Goal: Communication & Community: Share content

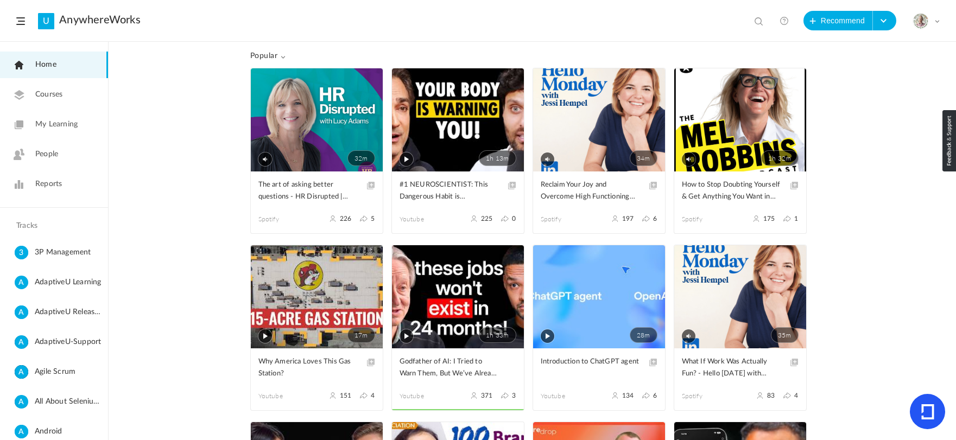
scroll to position [378, 0]
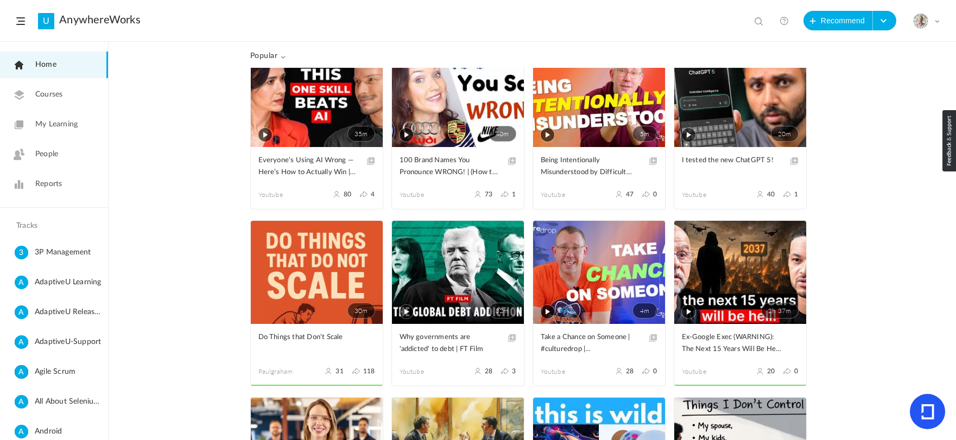
click at [45, 66] on span "Home" at bounding box center [45, 64] width 21 height 11
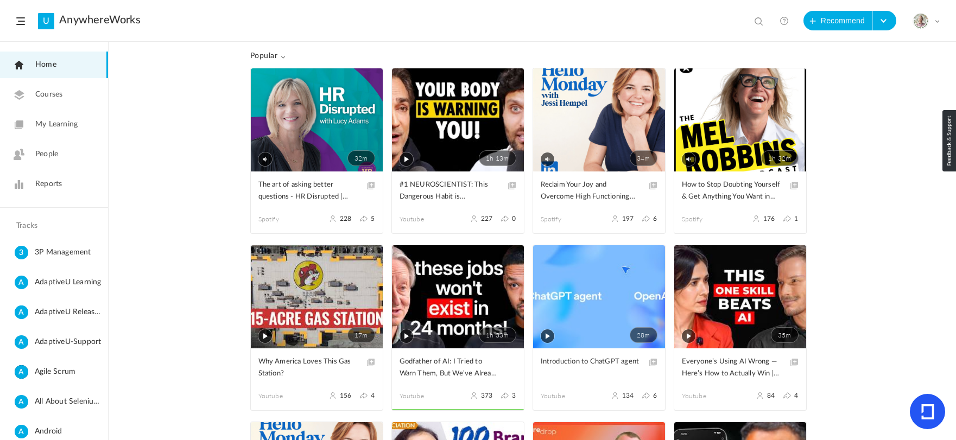
click at [65, 61] on link "Home" at bounding box center [54, 65] width 108 height 27
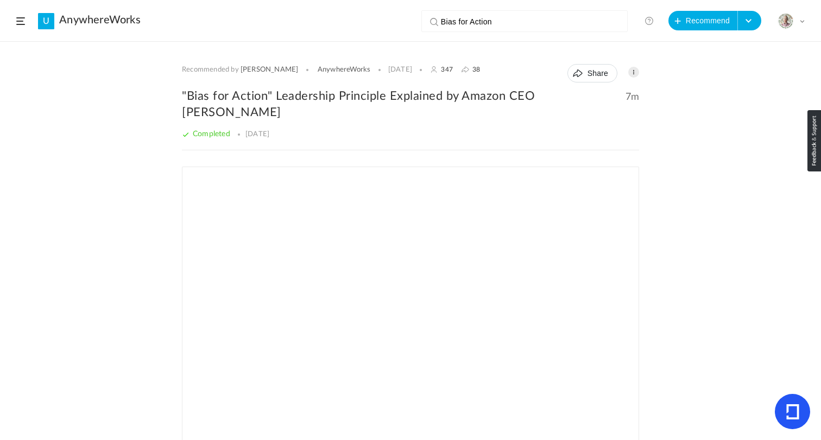
scroll to position [2003, 0]
click at [518, 24] on input "Bias for Action" at bounding box center [527, 22] width 172 height 22
click at [692, 17] on button "Recommend" at bounding box center [702, 21] width 69 height 20
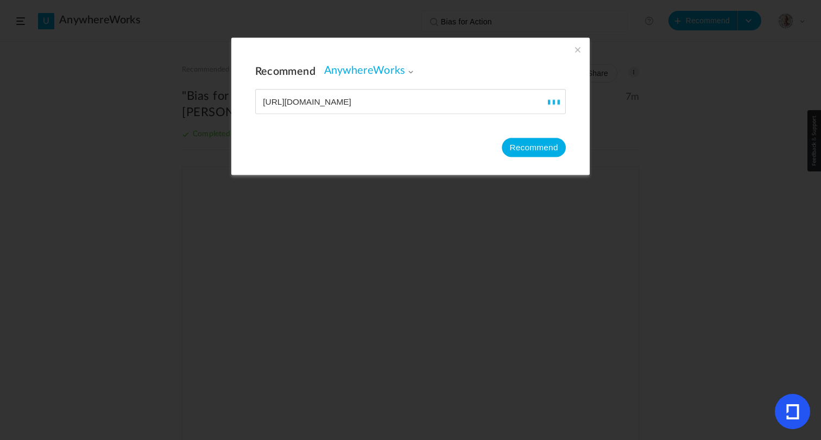
type input "[URL][DOMAIN_NAME]"
type input "[PERSON_NAME]: [PERSON_NAME], Y Combinator, and the Future of Global Logistics …"
type input "102"
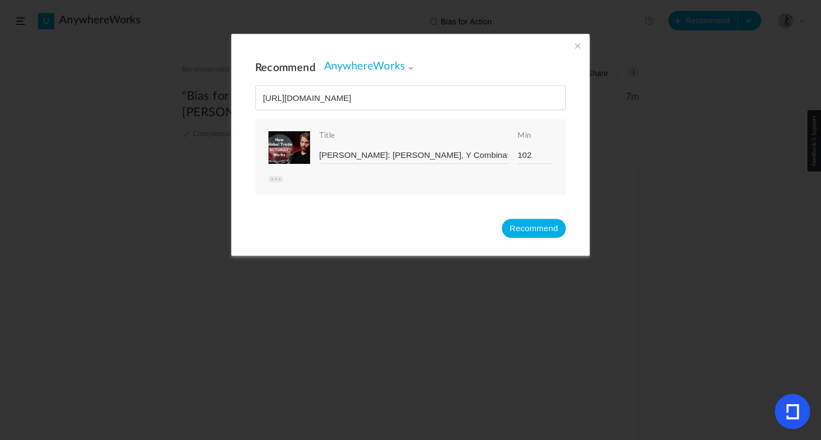
type input "[URL][DOMAIN_NAME]"
click at [524, 229] on button "Recommend" at bounding box center [533, 228] width 64 height 19
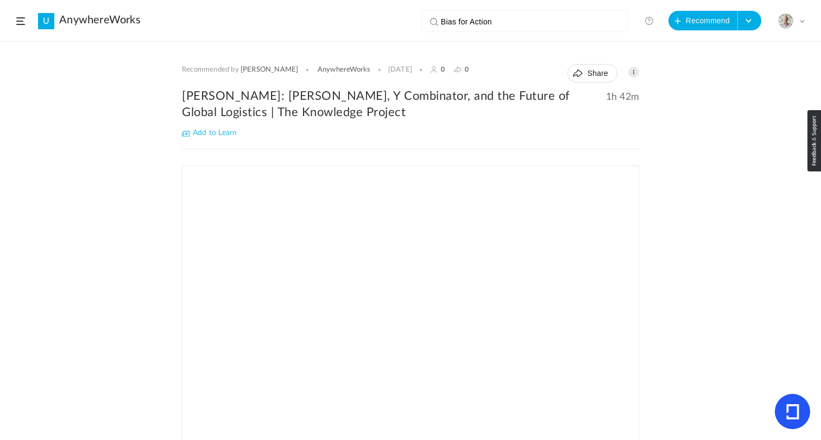
click at [254, 98] on h2 "[PERSON_NAME]: [PERSON_NAME], Y Combinator, and the Future of Global Logistics …" at bounding box center [410, 104] width 457 height 33
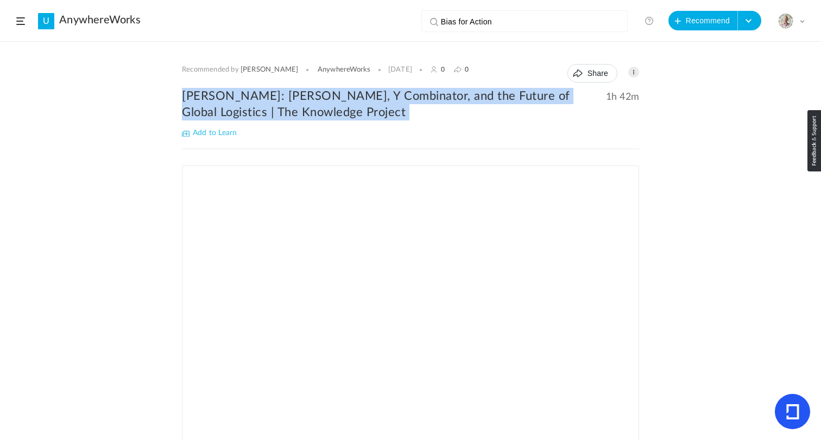
click at [254, 98] on h2 "[PERSON_NAME]: [PERSON_NAME], Y Combinator, and the Future of Global Logistics …" at bounding box center [410, 104] width 457 height 33
copy div "[PERSON_NAME]: [PERSON_NAME], Y Combinator, and the Future of Global Logistics …"
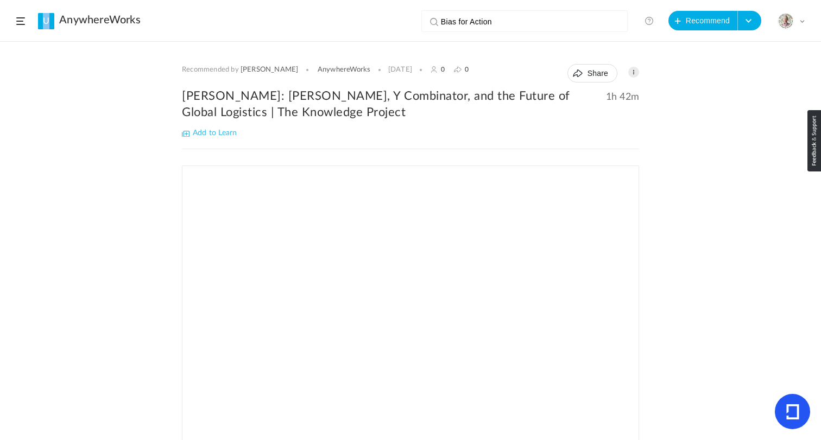
scroll to position [174, 0]
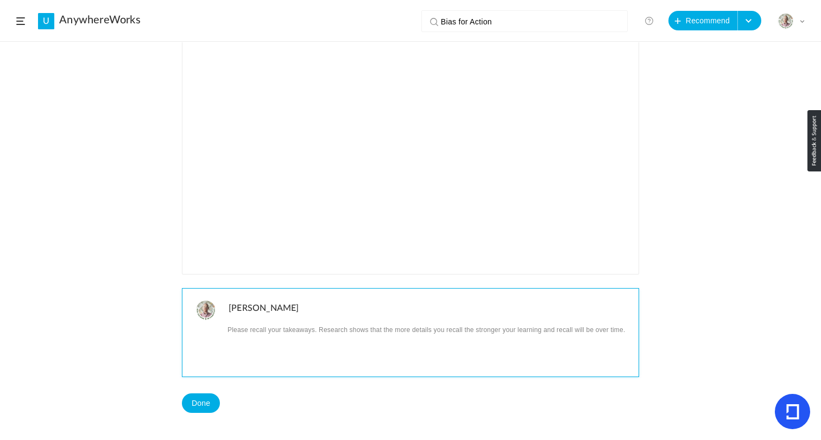
click at [286, 331] on p at bounding box center [429, 329] width 402 height 14
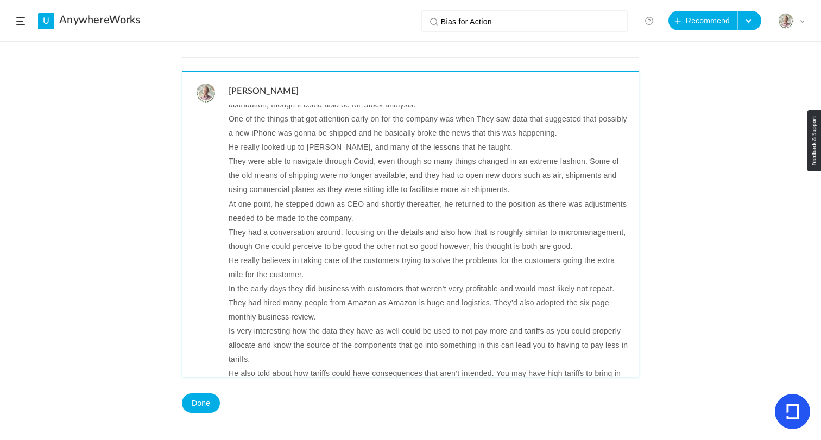
scroll to position [0, 0]
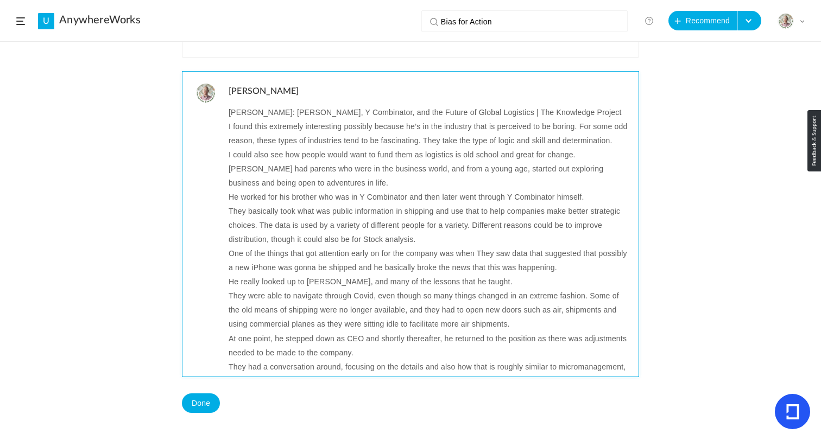
click at [271, 134] on p "I found this extremely interesting possibly because he’s in the industry that i…" at bounding box center [429, 133] width 402 height 28
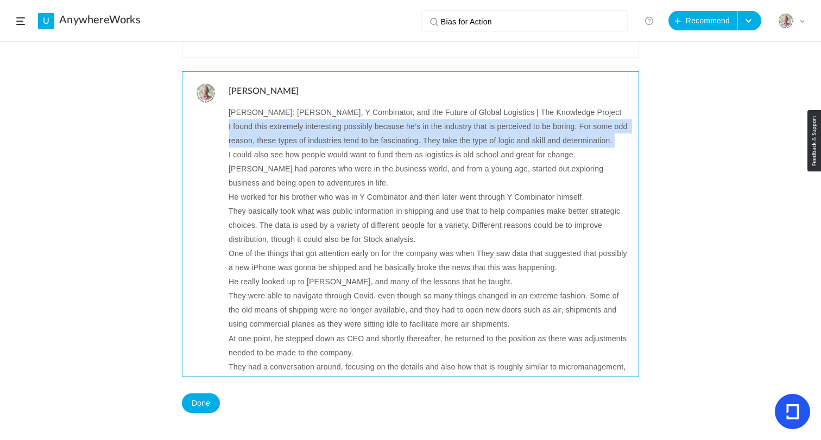
click at [271, 134] on p "I found this extremely interesting possibly because he’s in the industry that i…" at bounding box center [429, 133] width 402 height 28
copy p "I found this extremely interesting possibly because he’s in the industry that i…"
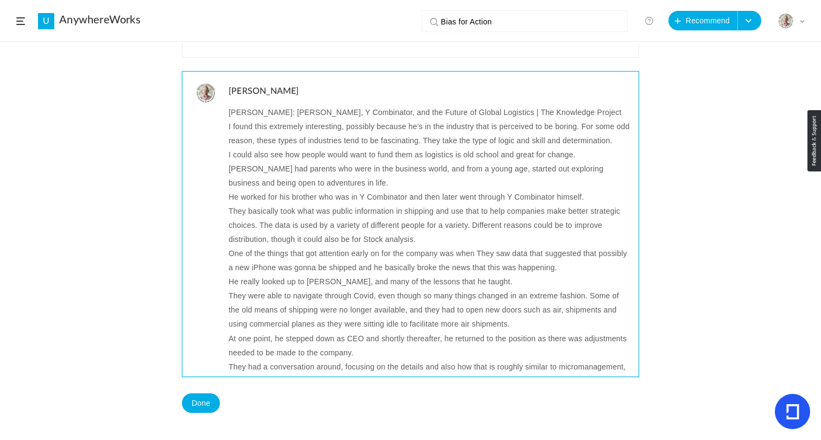
click at [323, 162] on p "I could also see how people would want to fund them as logistics is old school …" at bounding box center [429, 155] width 402 height 14
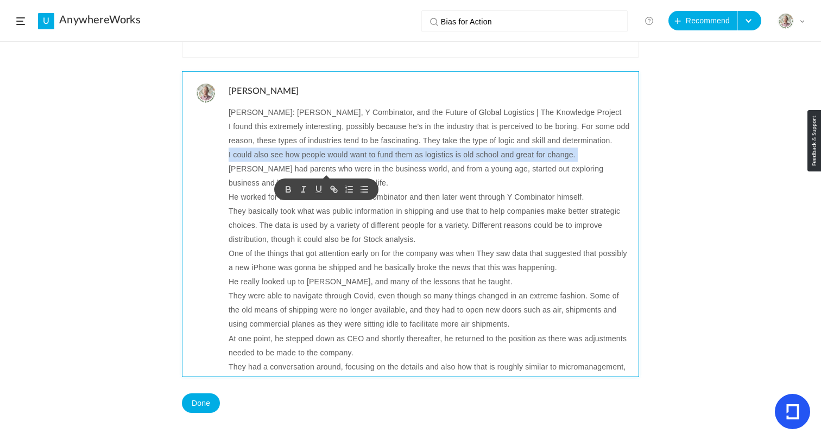
click at [323, 162] on p "I could also see how people would want to fund them as logistics is old school …" at bounding box center [429, 155] width 402 height 14
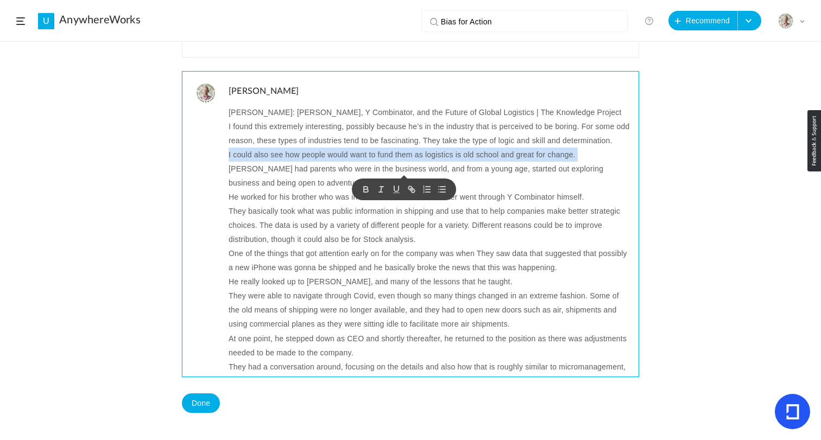
copy p "I could also see how people would want to fund them as logistics is old school …"
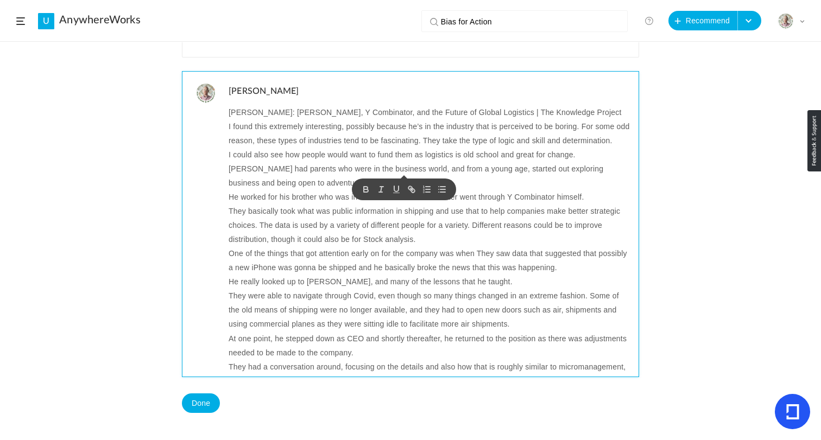
click at [477, 142] on p "I found this extremely interesting, possibly because he’s in the industry that …" at bounding box center [429, 133] width 402 height 28
click at [392, 173] on p "[PERSON_NAME] had parents who were in the business world, and from a young age,…" at bounding box center [429, 176] width 402 height 28
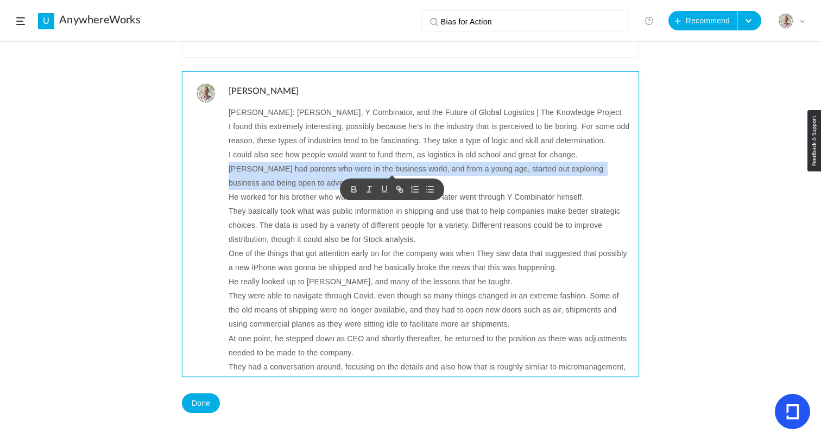
click at [392, 173] on p "[PERSON_NAME] had parents who were in the business world, and from a young age,…" at bounding box center [429, 176] width 402 height 28
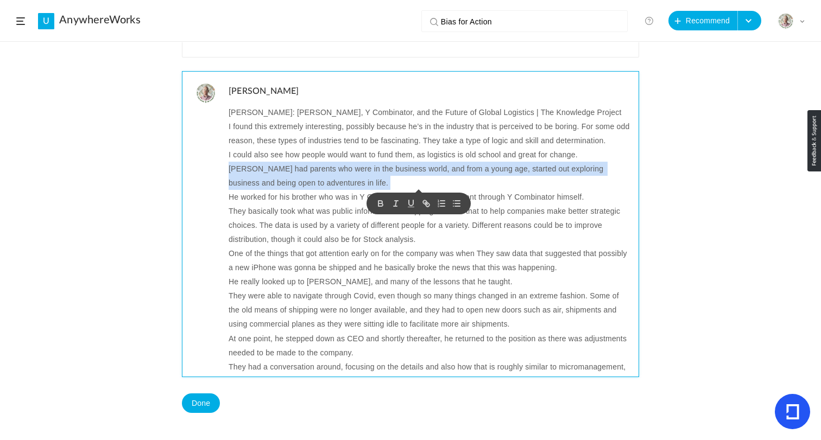
copy p "[PERSON_NAME] had parents who were in the business world, and from a young age,…"
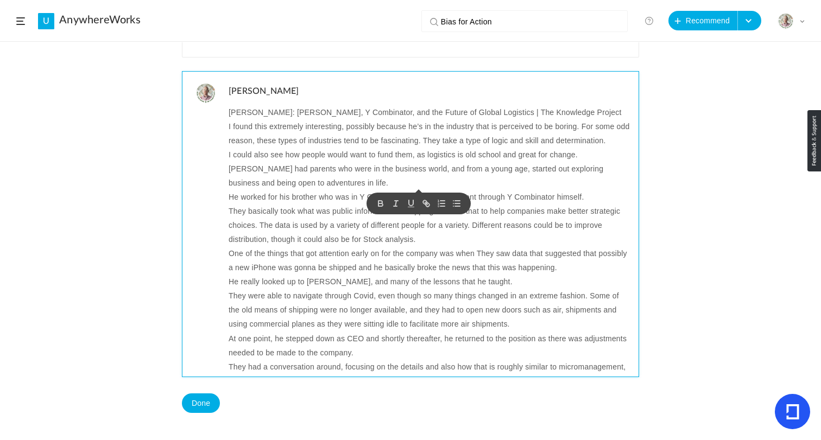
click at [294, 199] on p "He worked for his brother who was in Y Combinator and then later went through Y…" at bounding box center [429, 197] width 402 height 14
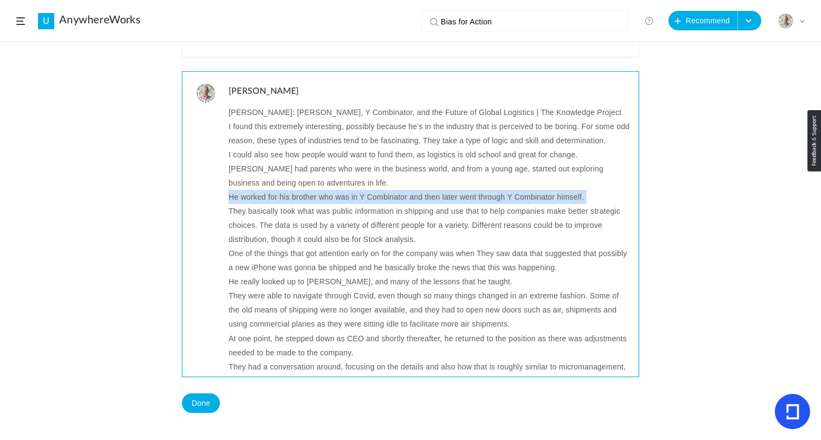
click at [294, 199] on p "He worked for his brother who was in Y Combinator and then later went through Y…" at bounding box center [429, 197] width 402 height 14
copy p "He worked for his brother who was in Y Combinator and then later went through Y…"
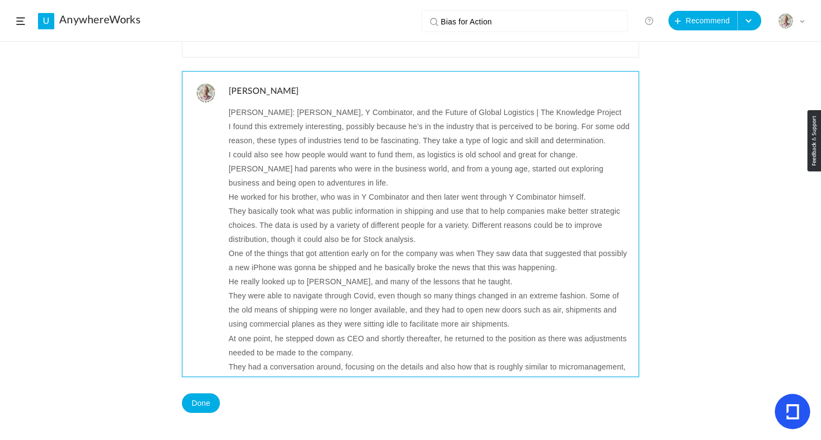
click at [310, 212] on p "They basically took what was public information in shipping and use that to hel…" at bounding box center [429, 225] width 402 height 42
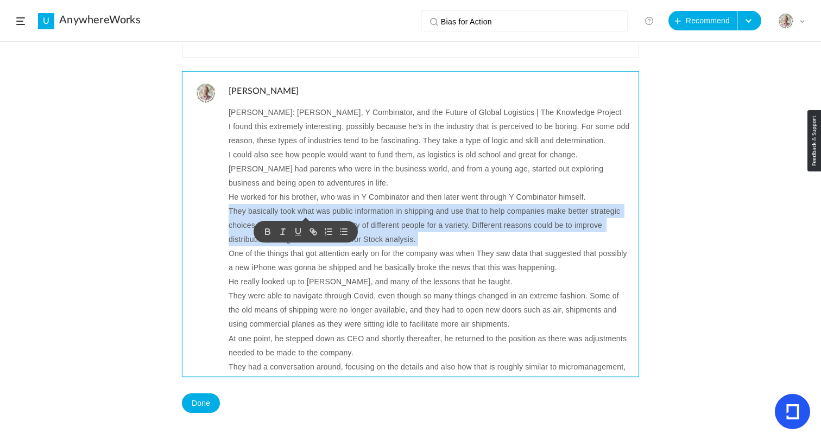
click at [310, 212] on p "They basically took what was public information in shipping and use that to hel…" at bounding box center [429, 225] width 402 height 42
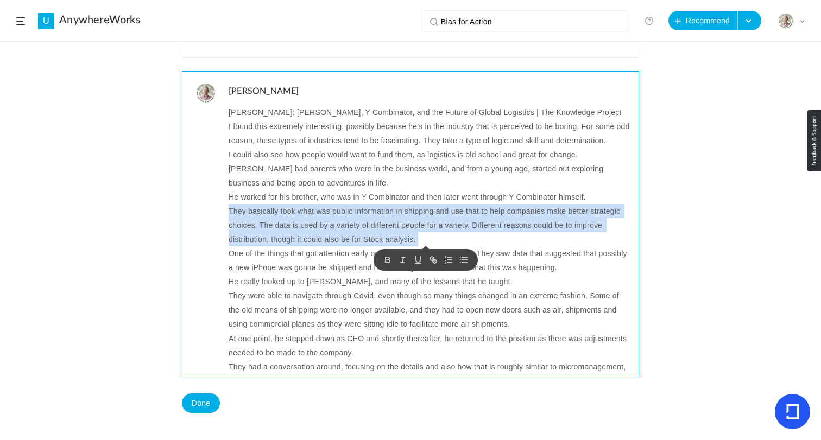
copy p "They basically took what was public information in shipping and use that to hel…"
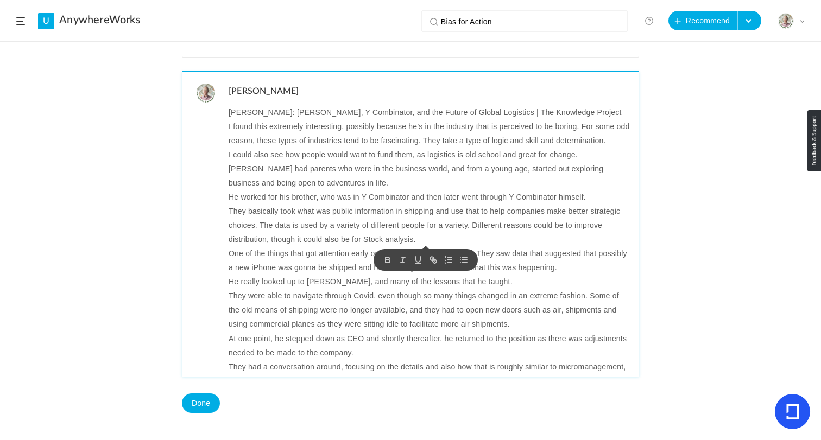
click at [294, 258] on p "One of the things that got attention early on for the company was when They saw…" at bounding box center [429, 260] width 402 height 28
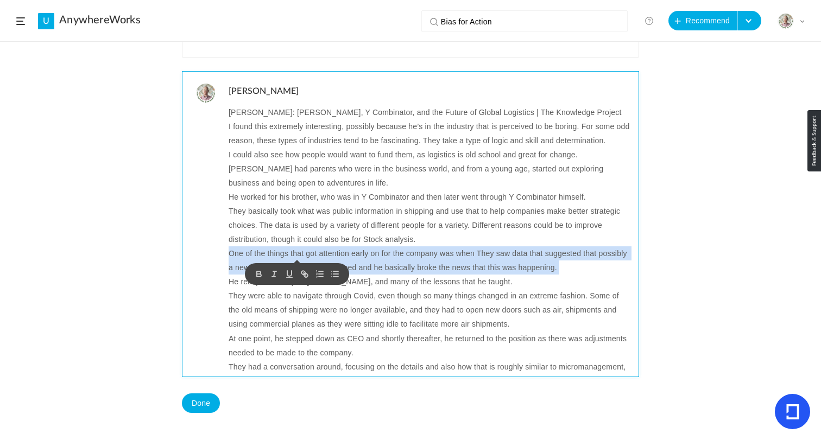
click at [294, 258] on p "One of the things that got attention early on for the company was when They saw…" at bounding box center [429, 260] width 402 height 28
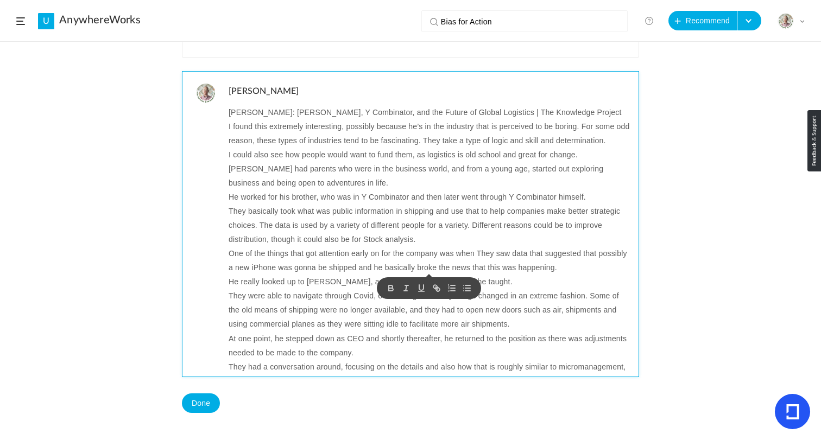
click at [442, 242] on p "They basically took what was public information in shipping and use that to hel…" at bounding box center [429, 225] width 402 height 42
click at [408, 250] on p "One of the things that got attention early on for the company was when They saw…" at bounding box center [429, 260] width 402 height 28
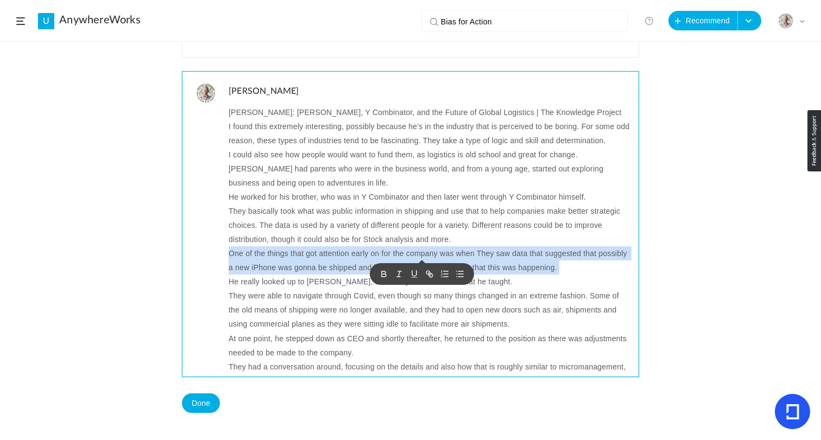
click at [408, 250] on p "One of the things that got attention early on for the company was when They saw…" at bounding box center [429, 260] width 402 height 28
copy p "One of the things that got attention early on for the company was when They saw…"
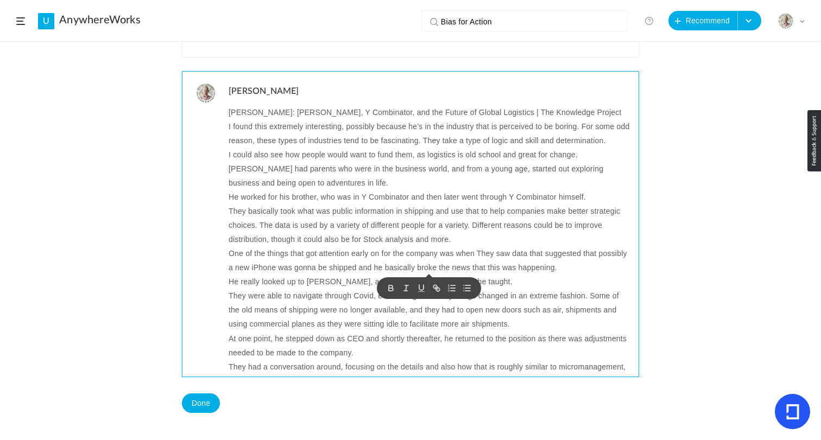
click at [325, 282] on p "He really looked up to [PERSON_NAME], and many of the lessons that he taught." at bounding box center [429, 282] width 402 height 14
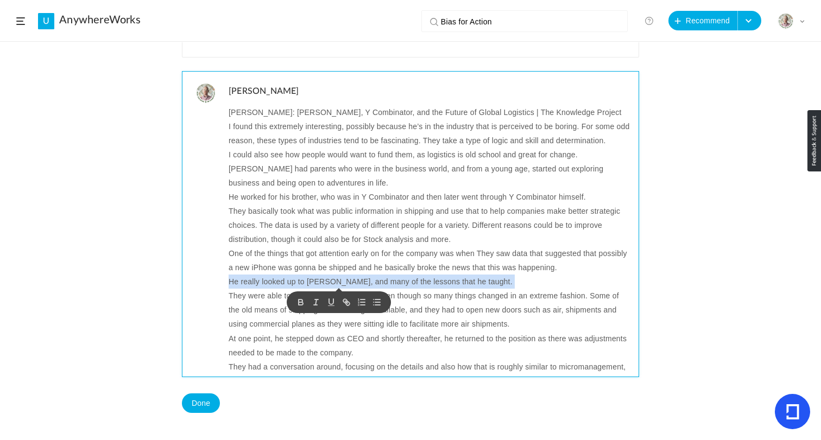
click at [325, 282] on p "He really looked up to [PERSON_NAME], and many of the lessons that he taught." at bounding box center [429, 282] width 402 height 14
copy p "He really looked up to [PERSON_NAME], and many of the lessons that he taught."
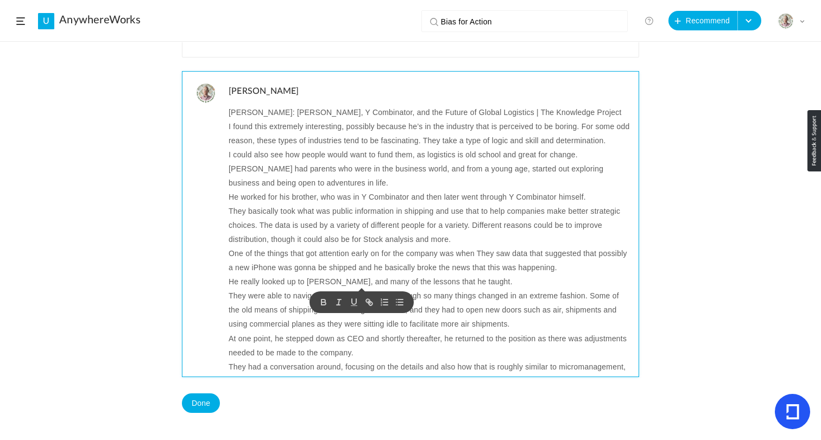
click at [282, 296] on p "They were able to navigate through Covid, even though so many things changed in…" at bounding box center [429, 310] width 402 height 42
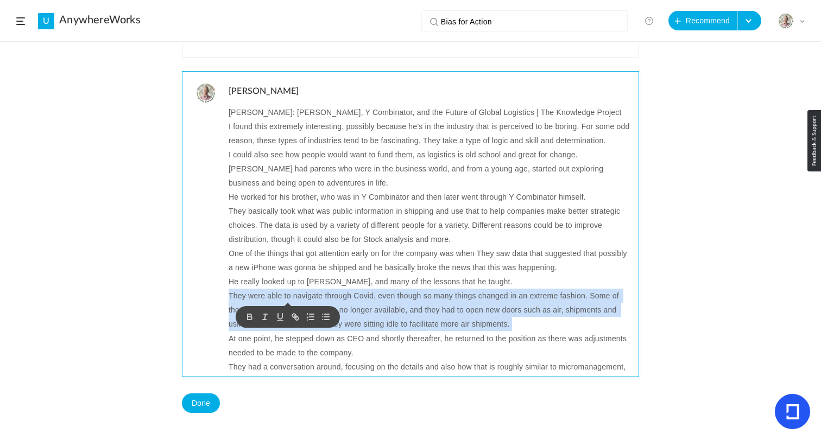
click at [282, 296] on p "They were able to navigate through Covid, even though so many things changed in…" at bounding box center [429, 310] width 402 height 42
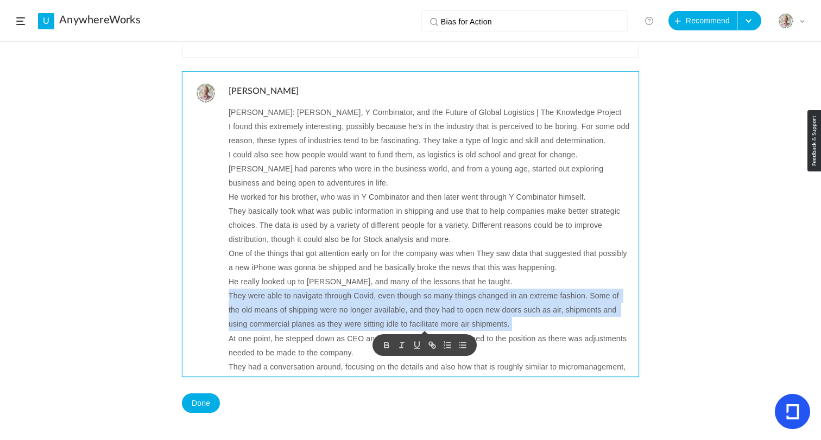
copy p "They were able to navigate through Covid, even though so many things changed in…"
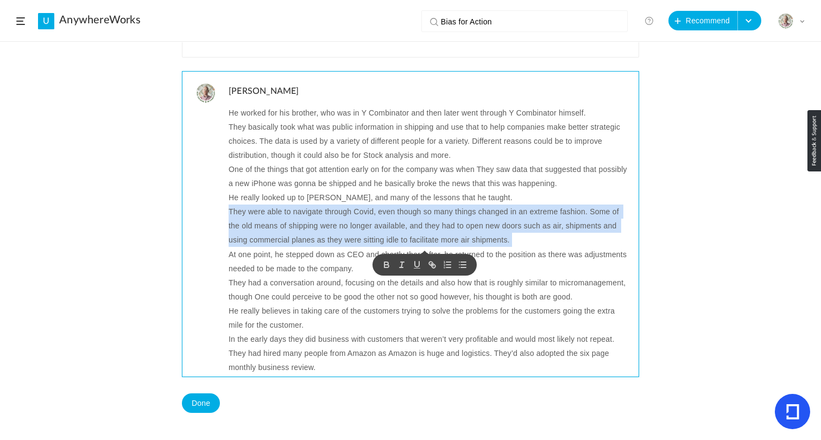
scroll to position [85, 0]
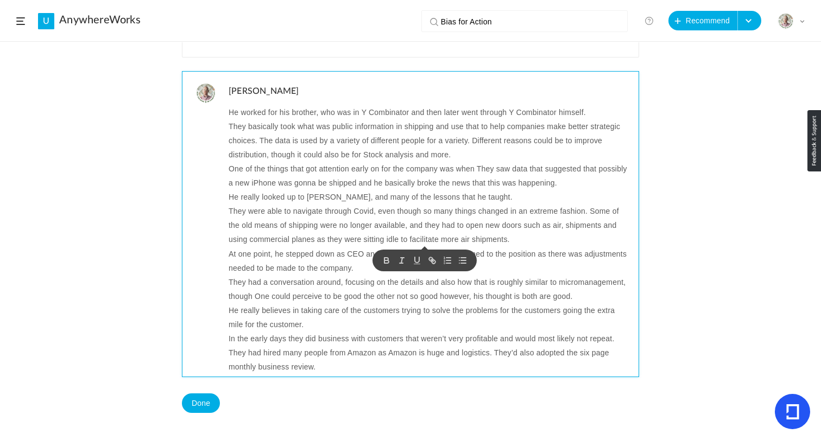
click at [282, 253] on p "At one point, he stepped down as CEO and shortly thereafter, he returned to the…" at bounding box center [429, 261] width 402 height 28
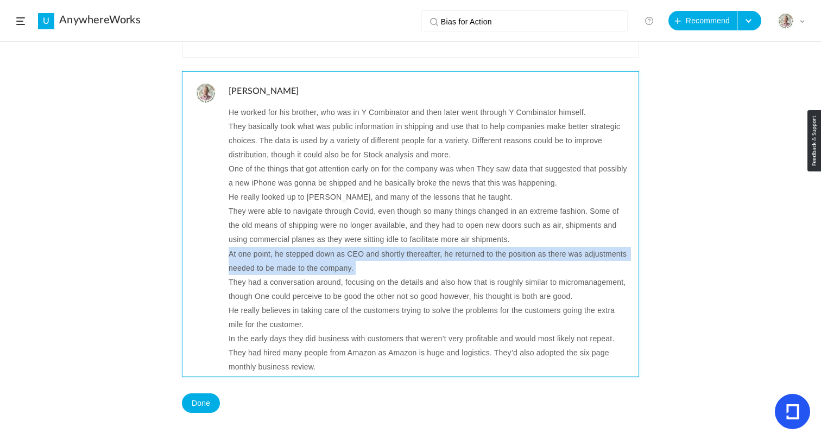
click at [282, 253] on p "At one point, he stepped down as CEO and shortly thereafter, he returned to the…" at bounding box center [429, 261] width 402 height 28
copy p "At one point, he stepped down as CEO and shortly thereafter, he returned to the…"
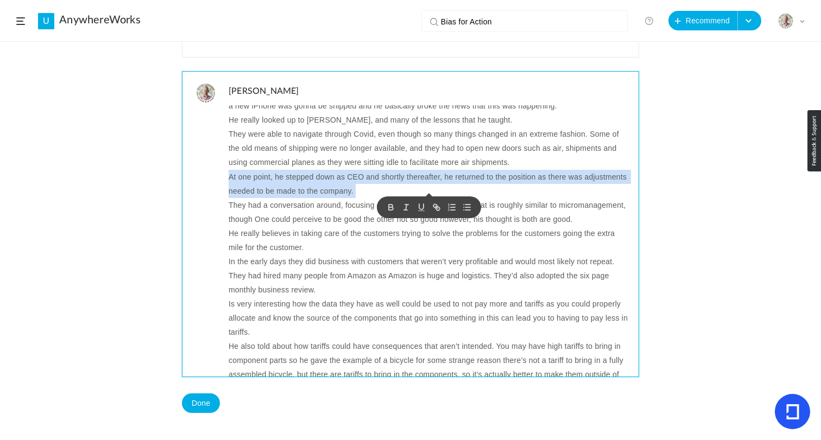
scroll to position [171, 0]
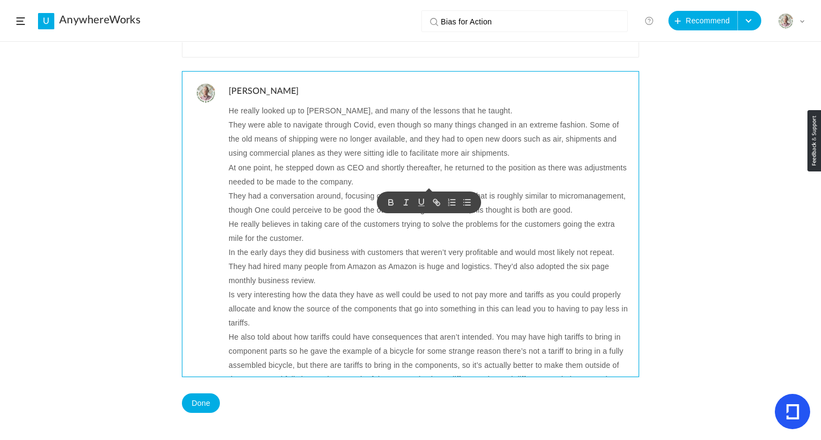
click at [296, 203] on p "They had a conversation around, focusing on the details and also how that is ro…" at bounding box center [429, 203] width 402 height 28
click at [298, 200] on p "They had a conversation around, focusing on the details and also how that is ro…" at bounding box center [429, 203] width 402 height 28
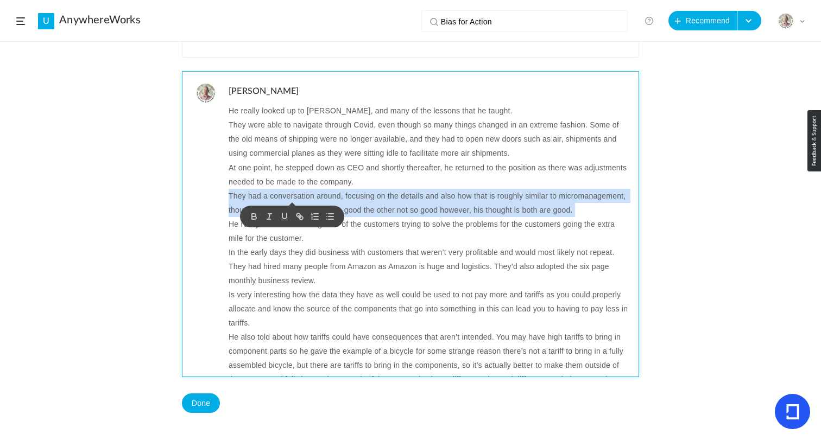
click at [298, 200] on p "They had a conversation around, focusing on the details and also how that is ro…" at bounding box center [429, 203] width 402 height 28
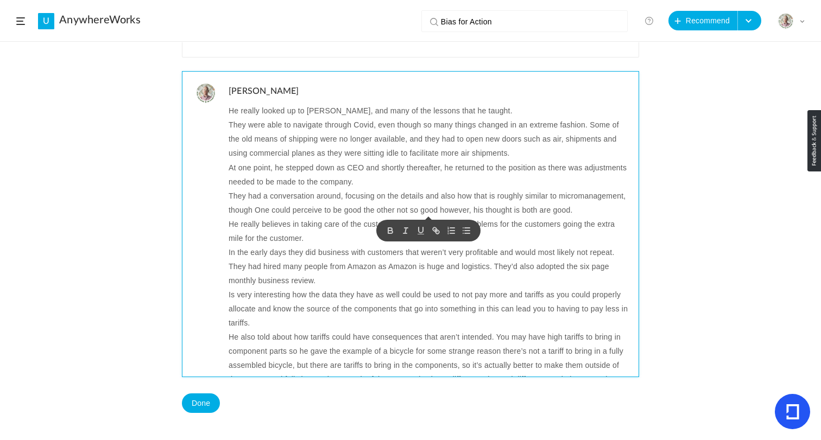
click at [300, 225] on p "He really believes in taking care of the customers trying to solve the problems…" at bounding box center [429, 231] width 402 height 28
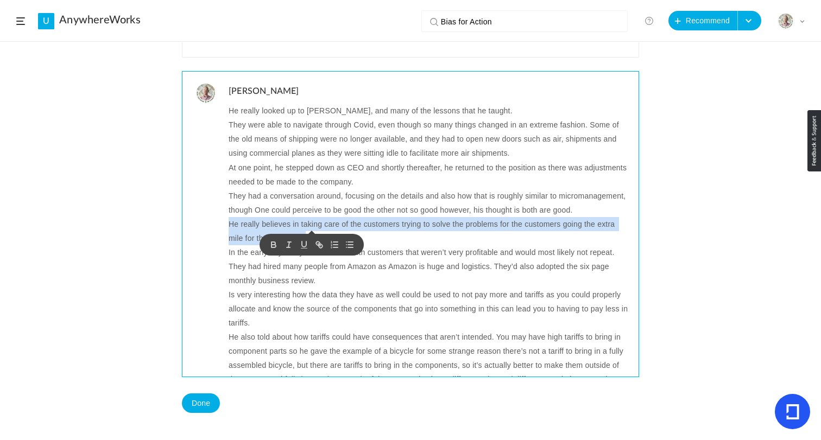
click at [300, 225] on p "He really believes in taking care of the customers trying to solve the problems…" at bounding box center [429, 231] width 402 height 28
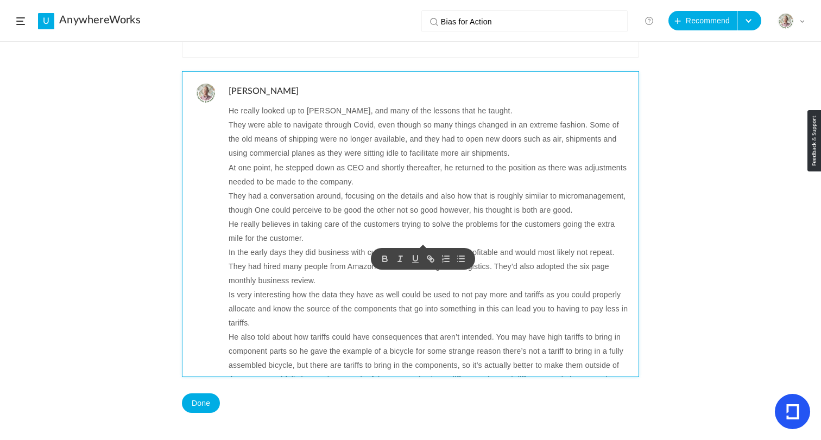
click at [303, 255] on p "In the early days they did business with customers that weren’t very profitable…" at bounding box center [429, 252] width 402 height 14
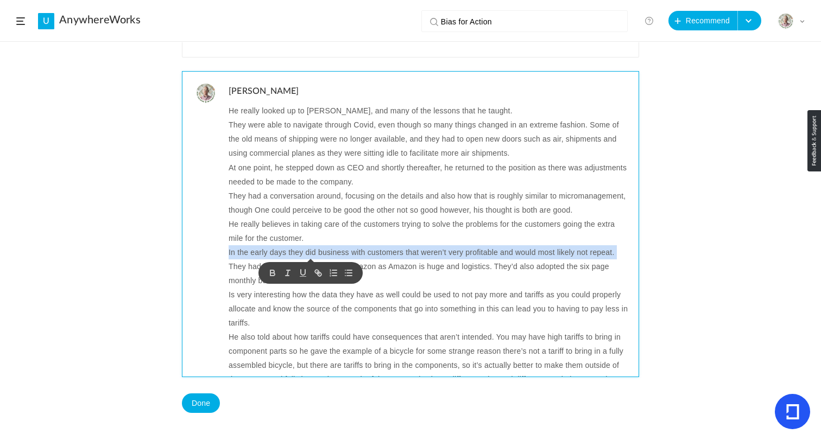
click at [303, 255] on p "In the early days they did business with customers that weren’t very profitable…" at bounding box center [429, 252] width 402 height 14
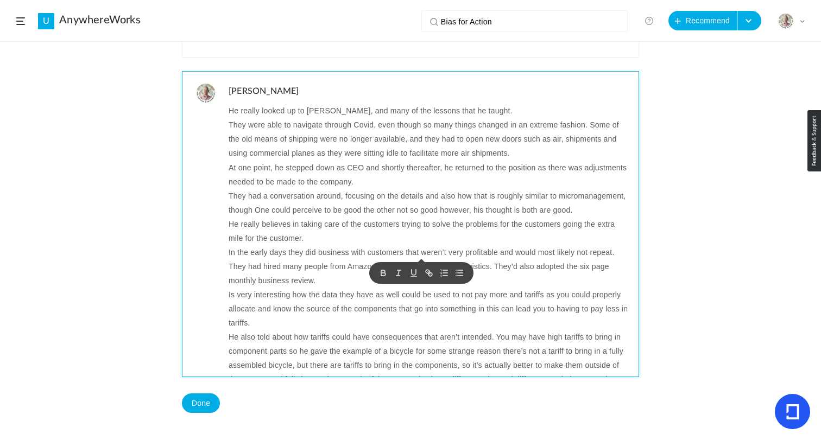
click at [302, 268] on p "They had hired many people from Amazon as Amazon is huge and logistics. They’d …" at bounding box center [429, 273] width 402 height 28
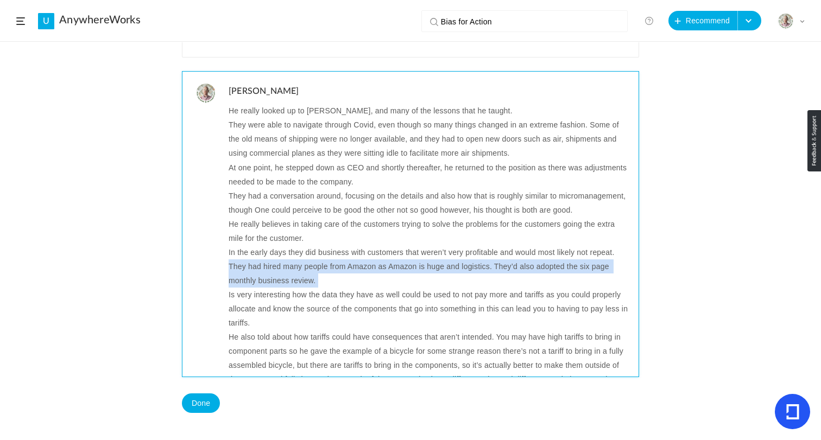
click at [302, 268] on p "They had hired many people from Amazon as Amazon is huge and logistics. They’d …" at bounding box center [429, 273] width 402 height 28
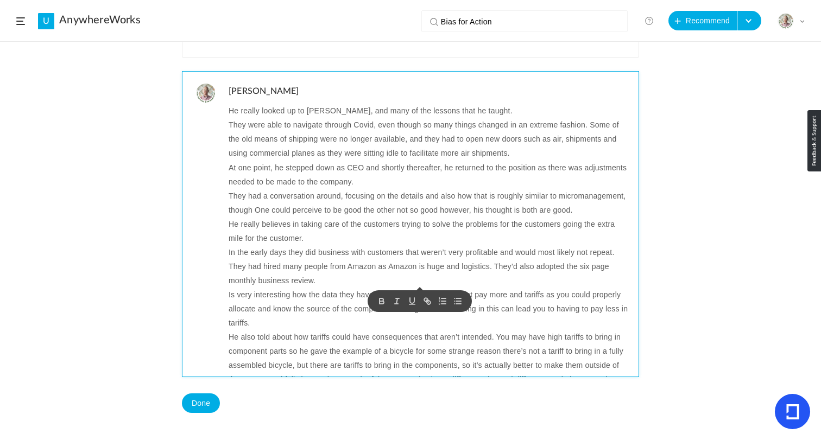
click at [302, 295] on p "Is very interesting how the data they have as well could be used to not pay mor…" at bounding box center [429, 309] width 402 height 42
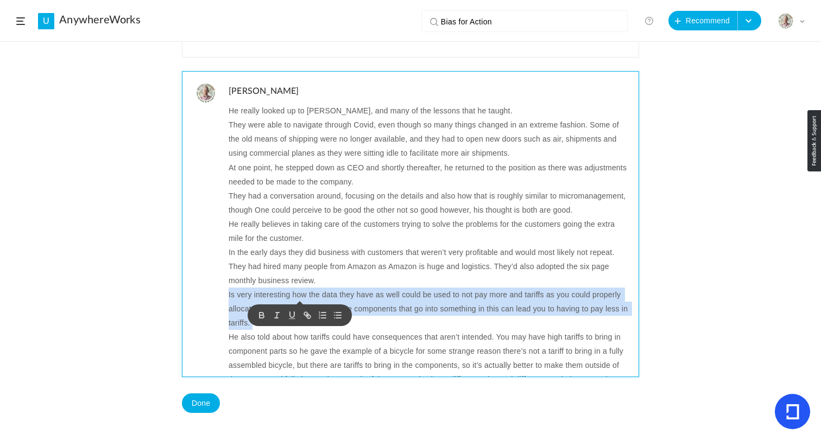
click at [302, 295] on p "Is very interesting how the data they have as well could be used to not pay mor…" at bounding box center [429, 309] width 402 height 42
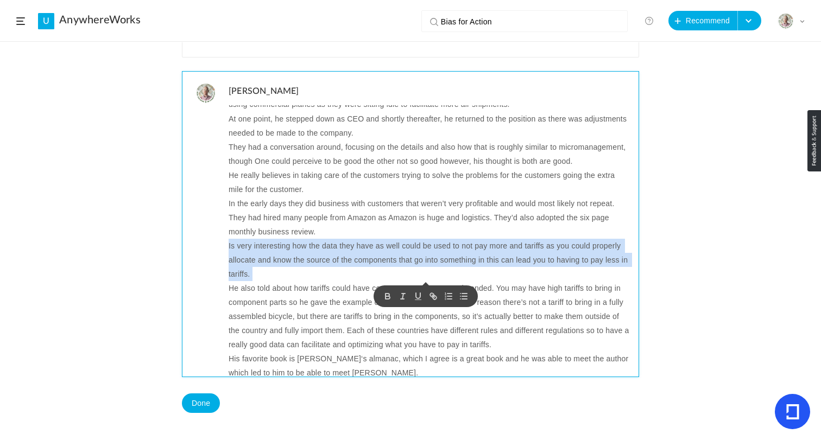
scroll to position [228, 0]
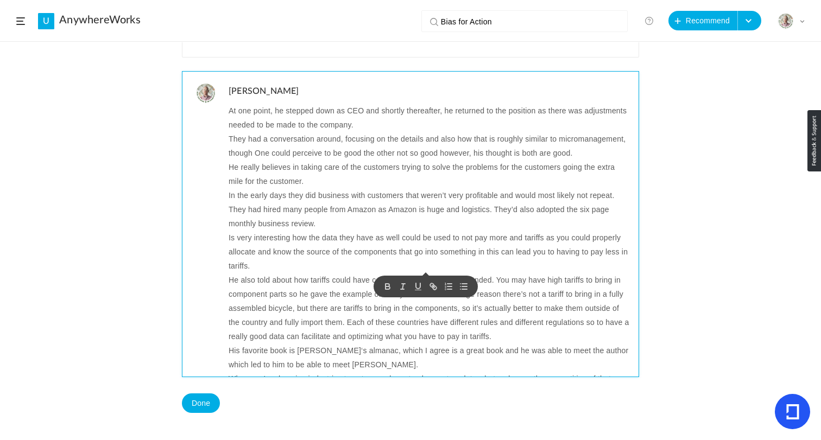
click at [309, 280] on p "He also told about how tariffs could have consequences that aren’t intended. Yo…" at bounding box center [429, 308] width 402 height 71
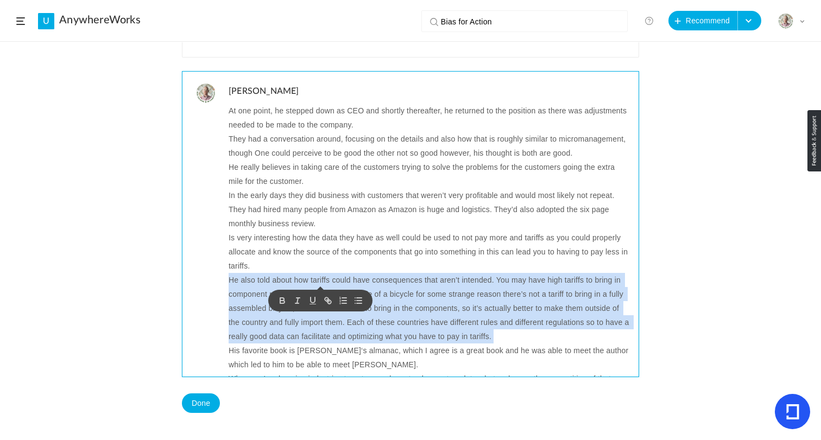
click at [309, 280] on p "He also told about how tariffs could have consequences that aren’t intended. Yo…" at bounding box center [429, 308] width 402 height 71
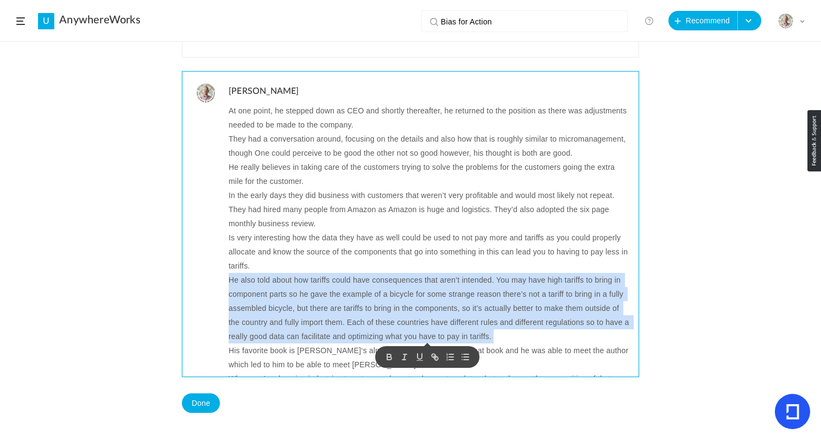
scroll to position [274, 0]
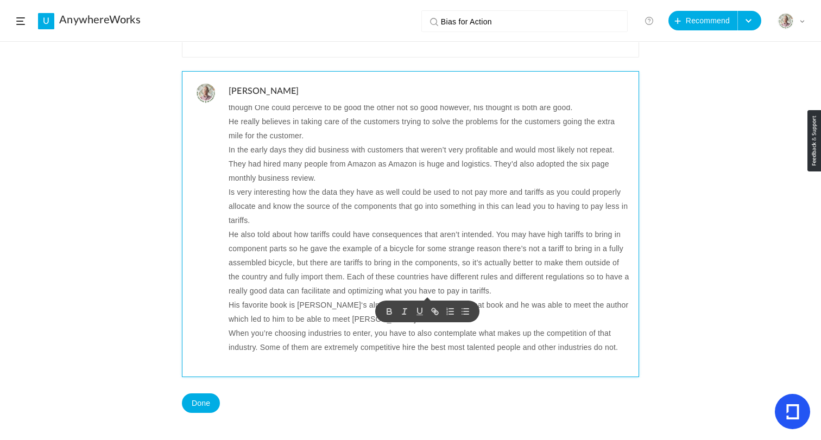
click at [273, 304] on p "His favorite book is [PERSON_NAME]‘s almanac, which I agree is a great book and…" at bounding box center [429, 312] width 402 height 28
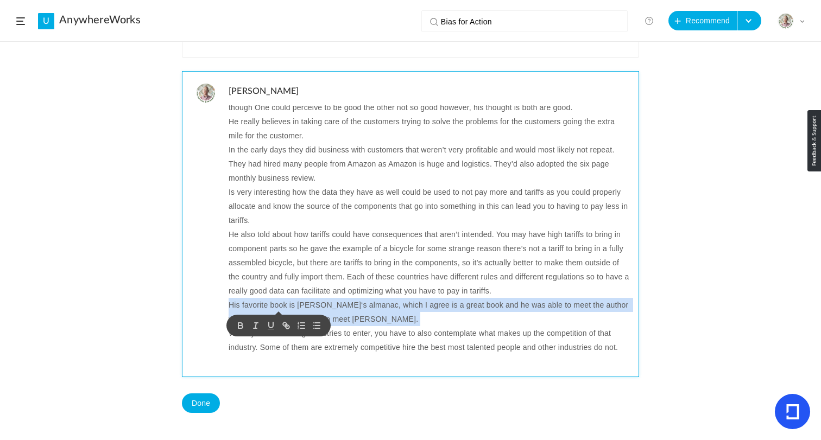
click at [273, 304] on p "His favorite book is [PERSON_NAME]‘s almanac, which I agree is a great book and…" at bounding box center [429, 312] width 402 height 28
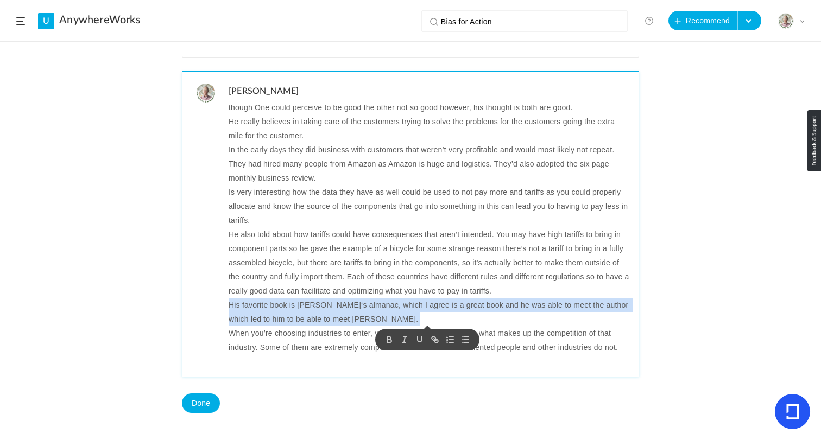
click at [307, 303] on p "His favorite book is [PERSON_NAME]‘s almanac, which I agree is a great book and…" at bounding box center [429, 312] width 402 height 28
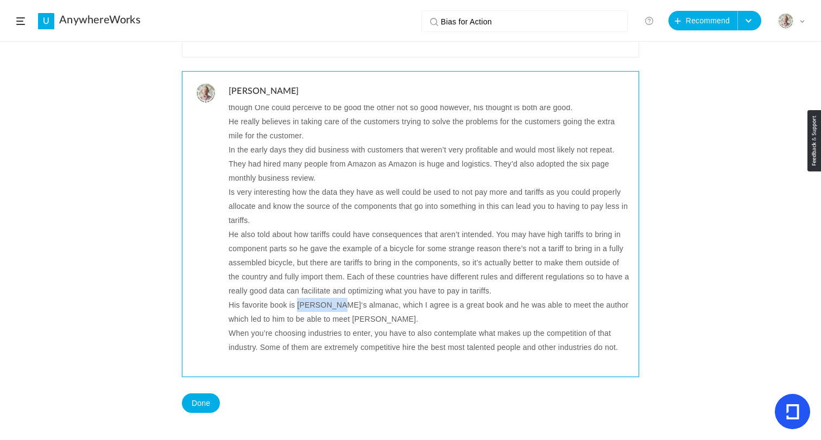
click at [307, 303] on p "His favorite book is [PERSON_NAME]‘s almanac, which I agree is a great book and…" at bounding box center [429, 312] width 402 height 28
click at [312, 311] on p "His favorite book is Poor [PERSON_NAME]'s Almanac, which I agree is a great boo…" at bounding box center [429, 312] width 402 height 28
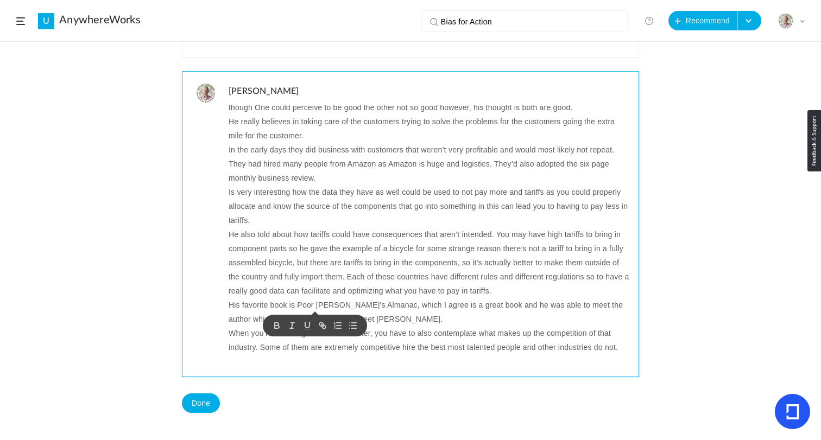
click at [312, 311] on div "[PERSON_NAME]: [PERSON_NAME], Y Combinator, and the Future of Global Logistics …" at bounding box center [432, 240] width 412 height 271
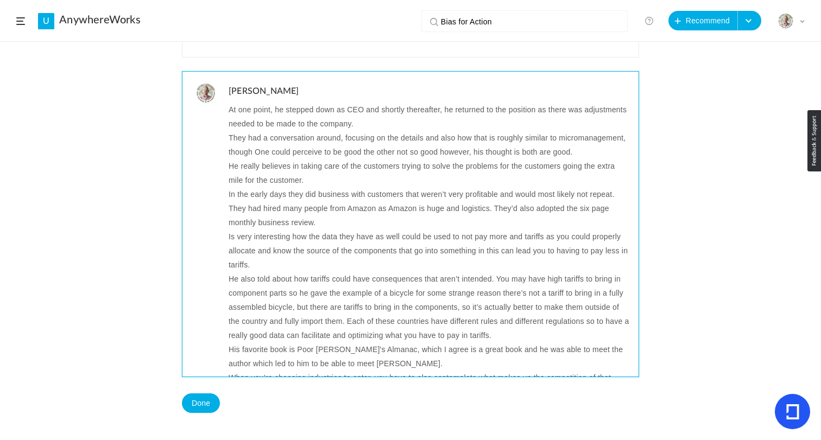
scroll to position [259, 0]
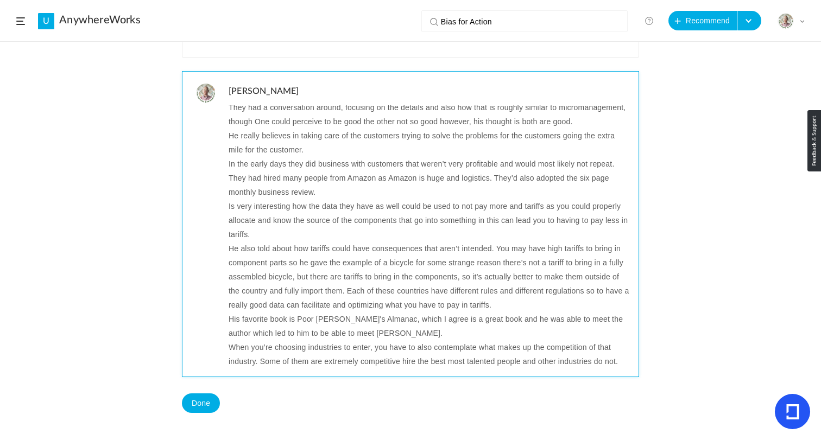
click at [313, 319] on p "His favorite book is Poor [PERSON_NAME]'s Almanac, which I agree is a great boo…" at bounding box center [429, 326] width 402 height 28
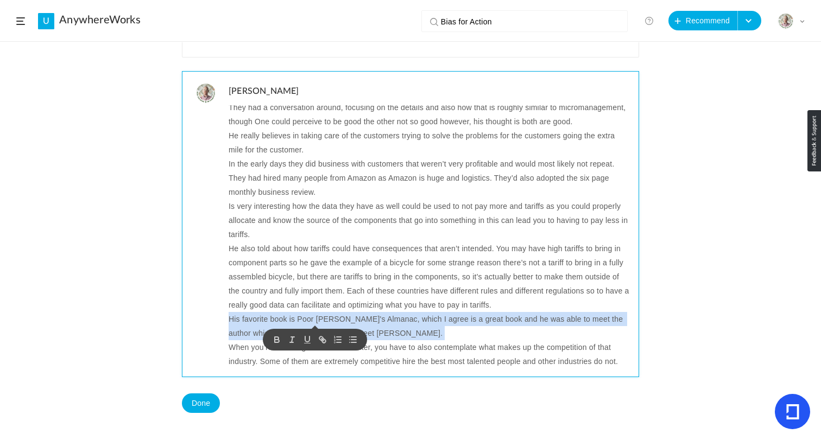
click at [313, 319] on p "His favorite book is Poor [PERSON_NAME]'s Almanac, which I agree is a great boo…" at bounding box center [429, 326] width 402 height 28
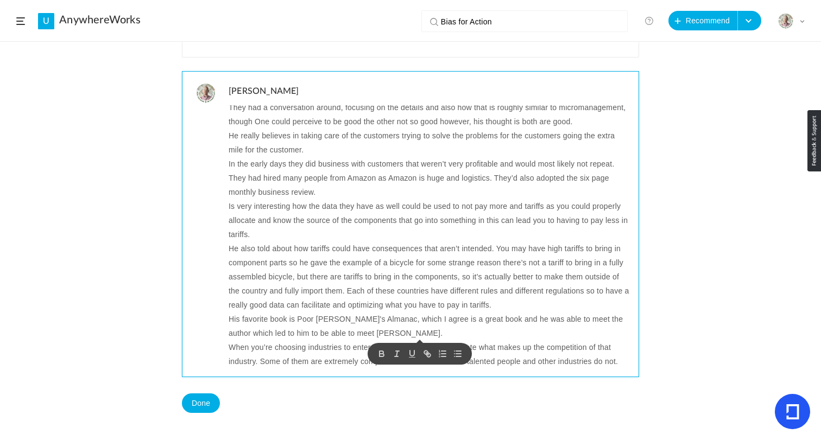
click at [312, 351] on p "When you’re choosing industries to enter, you have to also contemplate what mak…" at bounding box center [429, 354] width 402 height 28
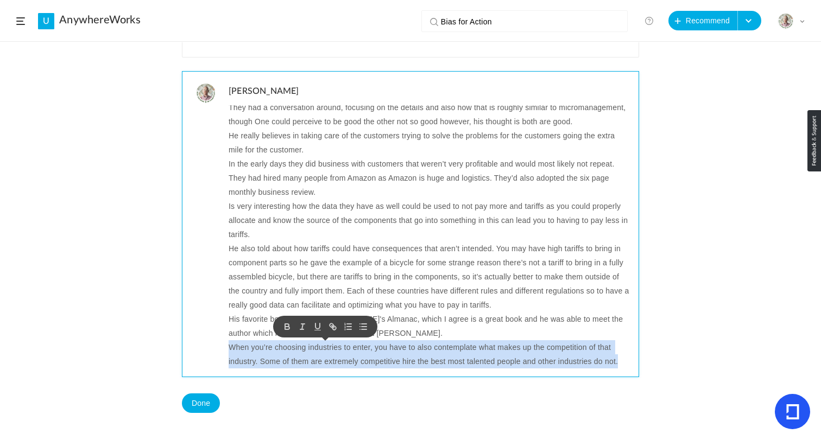
click at [312, 351] on p "When you’re choosing industries to enter, you have to also contemplate what mak…" at bounding box center [429, 354] width 402 height 28
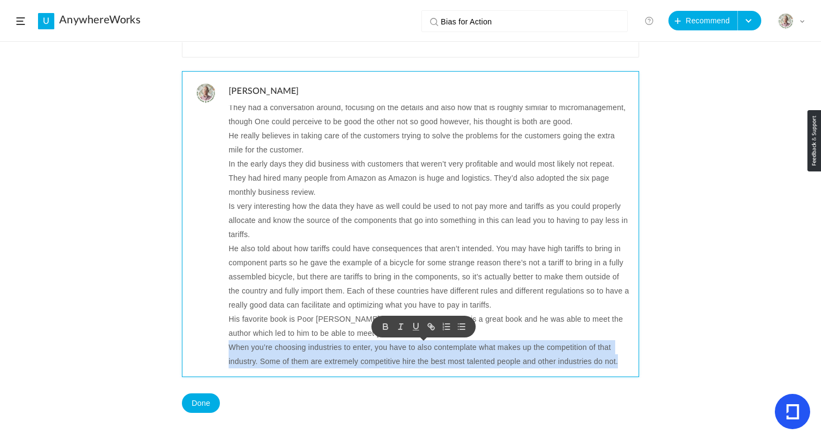
click at [593, 362] on p "When you’re choosing industries to enter, you have to also contemplate what mak…" at bounding box center [429, 354] width 402 height 28
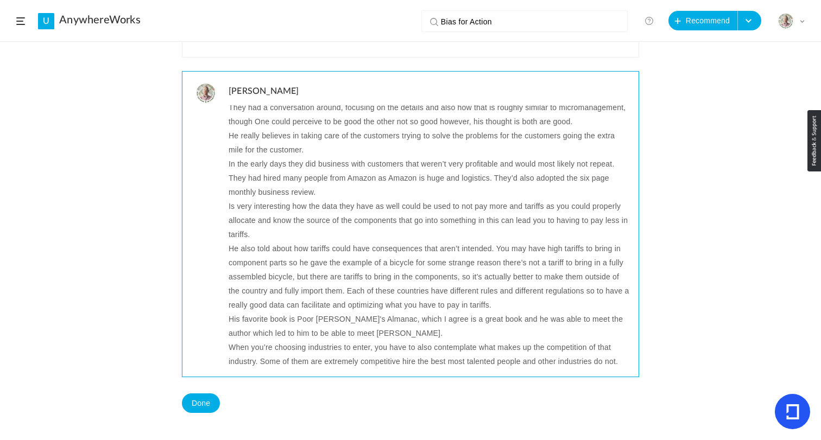
click at [618, 361] on p "When you’re choosing industries to enter, you have to also contemplate what mak…" at bounding box center [429, 354] width 402 height 28
click at [327, 268] on p "He also told about how tariffs could have consequences that aren’t intended. Yo…" at bounding box center [429, 277] width 402 height 71
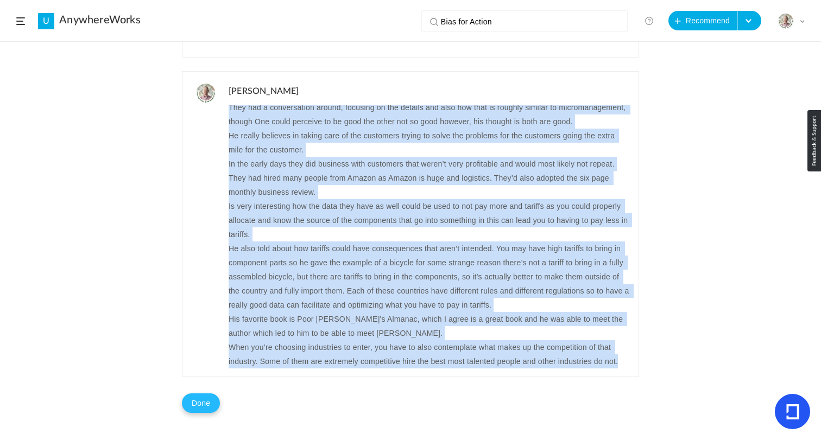
click at [200, 403] on button "Done" at bounding box center [201, 403] width 38 height 20
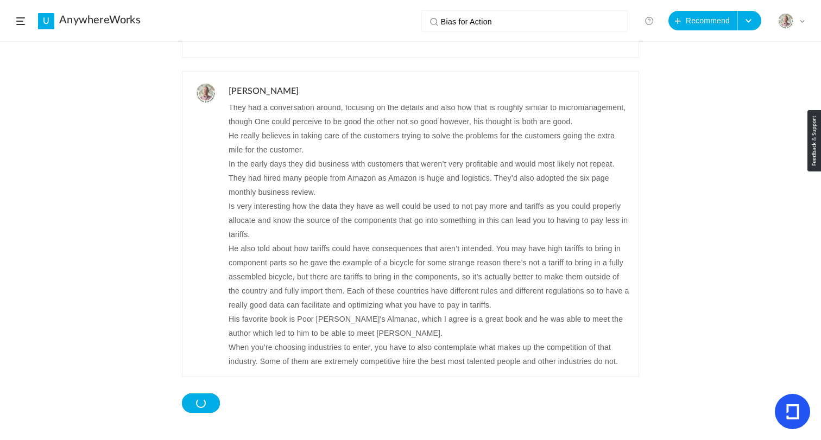
scroll to position [374, 0]
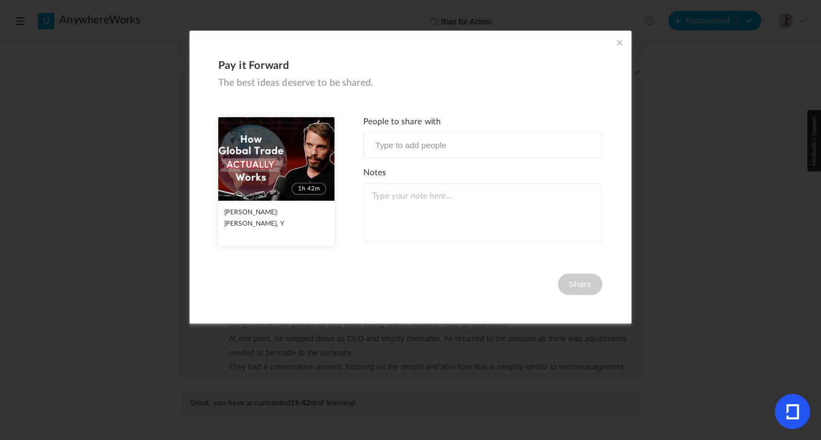
click at [617, 44] on span at bounding box center [619, 43] width 12 height 12
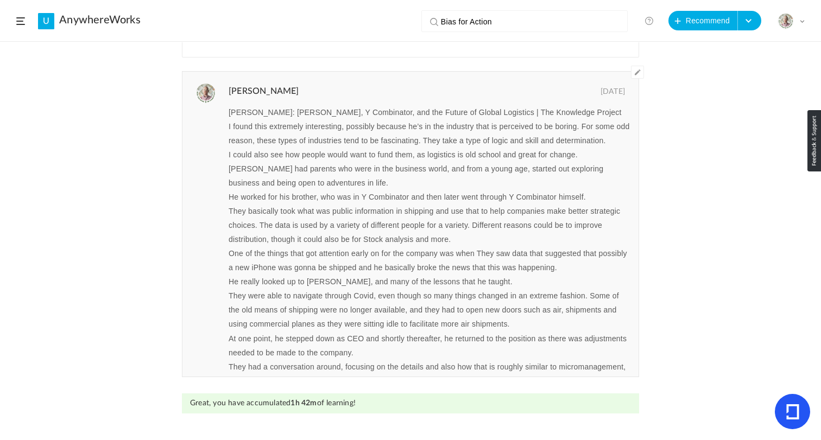
click at [42, 24] on link "U" at bounding box center [46, 21] width 16 height 16
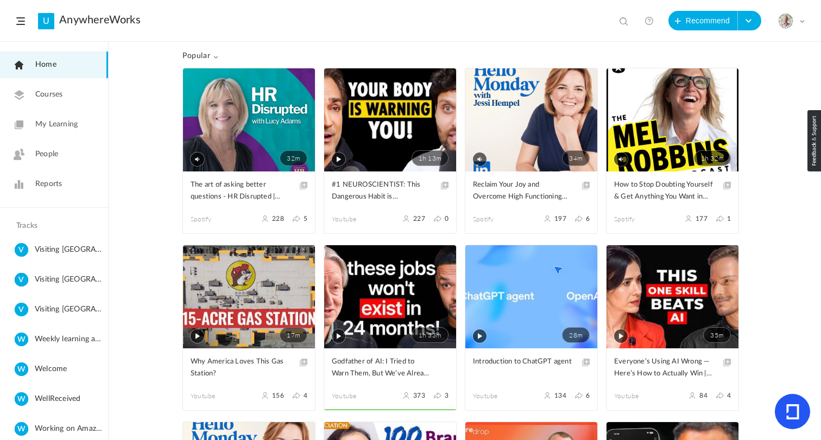
click at [56, 129] on span "My Learning" at bounding box center [56, 124] width 42 height 11
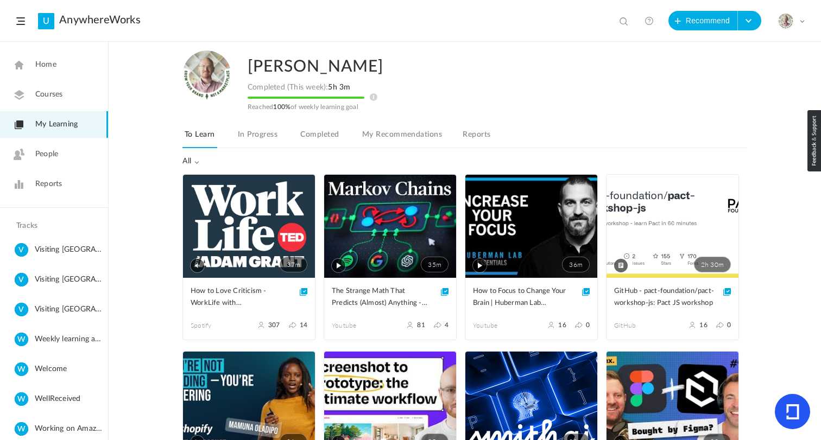
click at [325, 134] on link "Completed" at bounding box center [319, 138] width 43 height 21
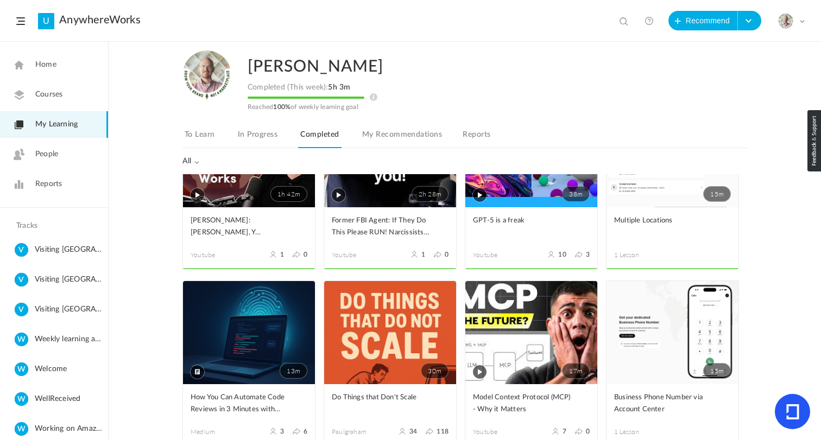
scroll to position [80, 0]
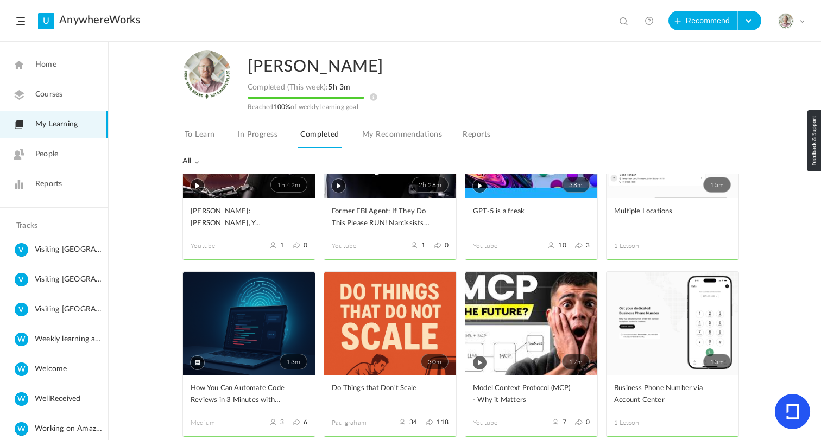
click at [0, 0] on span at bounding box center [0, 0] width 0 height 0
click at [0, 0] on link "Share" at bounding box center [0, 0] width 0 height 0
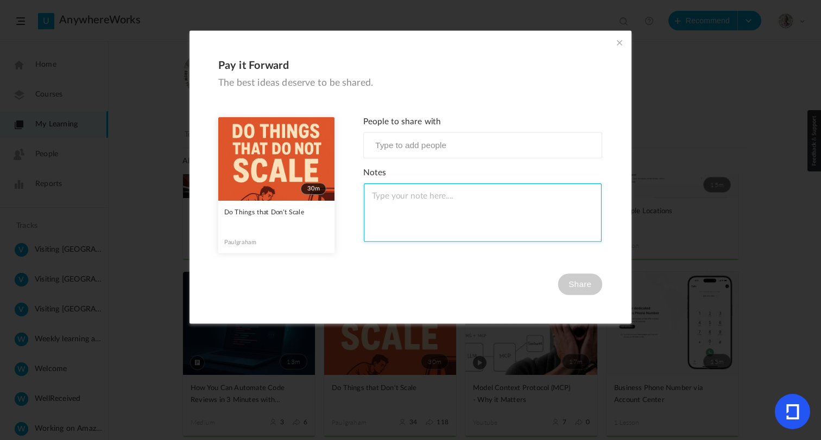
click at [409, 203] on textarea at bounding box center [483, 212] width 238 height 59
paste textarea "This captures many of my thoughts for new adventures. Be it a feature, product,…"
click at [461, 198] on textarea "This captures many of my thoughts for new adventures. Be it a feature, product,…" at bounding box center [483, 212] width 238 height 59
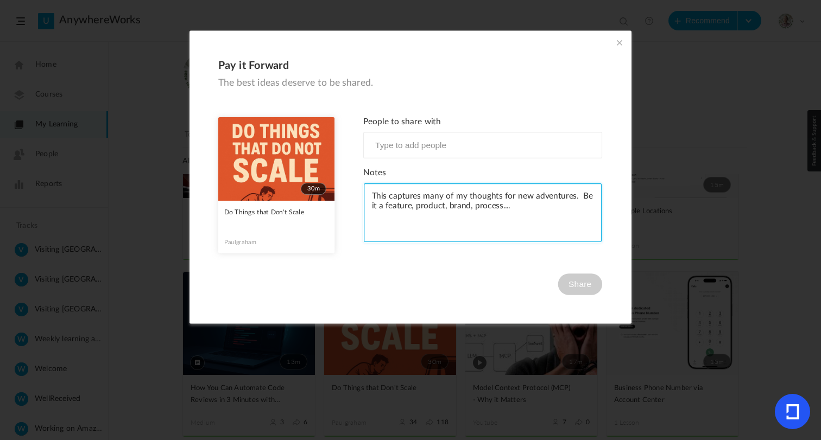
click at [499, 206] on textarea "This captures many of my thoughts for new adventures. Be it a feature, product,…" at bounding box center [483, 212] width 238 height 59
click at [530, 217] on textarea "This captures many of my thoughts for new adventures. Be it a feature, product,…" at bounding box center [483, 212] width 238 height 59
click at [367, 194] on textarea "This captures many of my thoughts for new adventures. Be it a feature, product,…" at bounding box center [483, 212] width 238 height 59
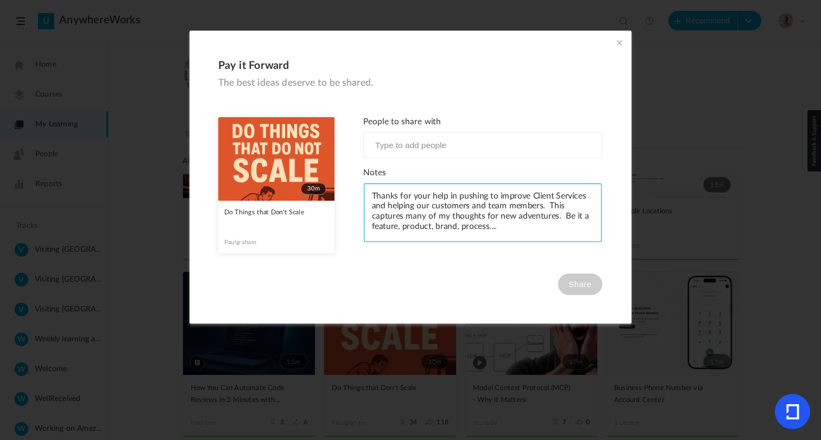
click at [415, 213] on textarea "Thanks for your help in pushing to improve Client Services and helping our cust…" at bounding box center [483, 212] width 238 height 59
click at [387, 194] on textarea "Thanks for your help in pushing to improve Client Services and helping our cust…" at bounding box center [483, 212] width 238 height 59
click at [529, 231] on textarea "Thanks for your help in pushing to improve Client Services and helping our cust…" at bounding box center [483, 212] width 238 height 59
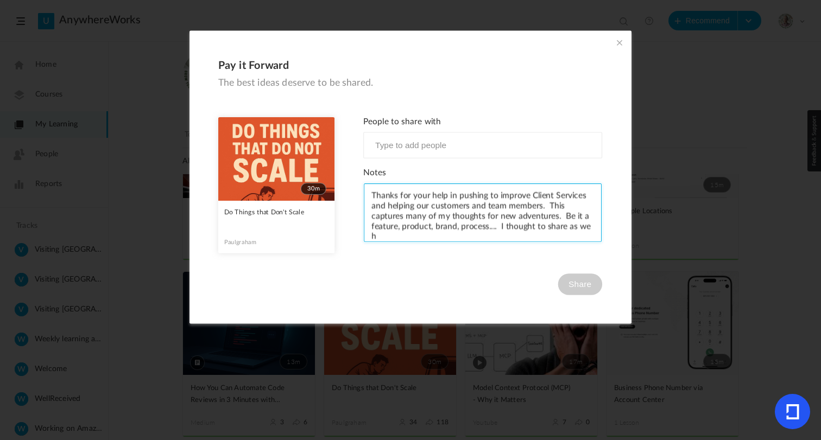
scroll to position [1, 0]
type textarea "Thanks for your help in pushing to improve Client Services and helping our cust…"
click at [444, 149] on input at bounding box center [427, 145] width 113 height 14
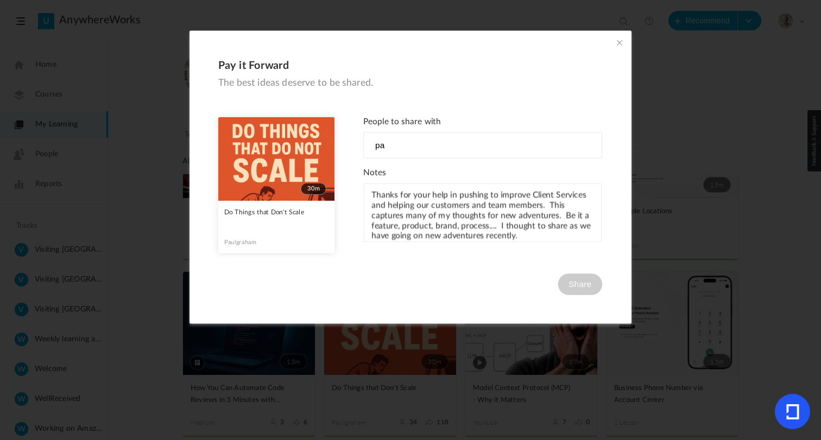
type input "p"
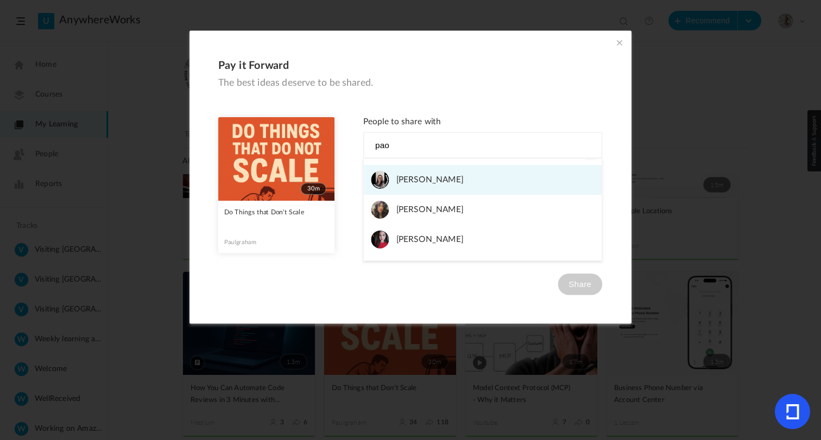
type input "pao"
click at [383, 181] on img at bounding box center [380, 180] width 18 height 18
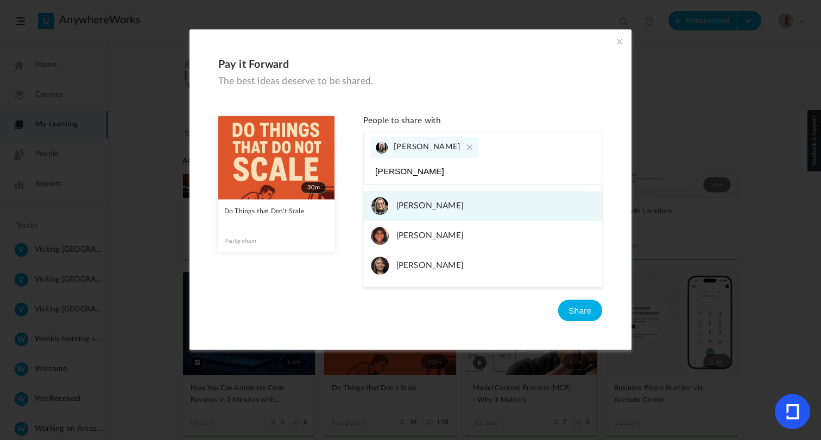
type input "[PERSON_NAME]"
click at [412, 257] on span "[PERSON_NAME]" at bounding box center [429, 266] width 67 height 18
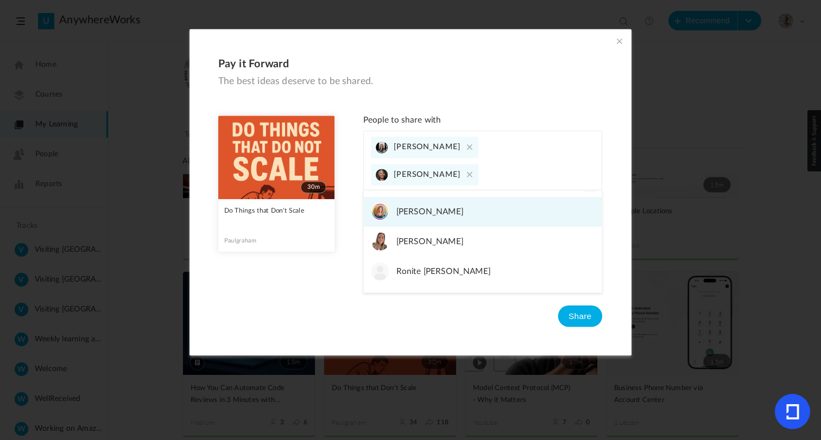
type input "[PERSON_NAME]"
click at [397, 207] on span "[PERSON_NAME]" at bounding box center [429, 212] width 67 height 18
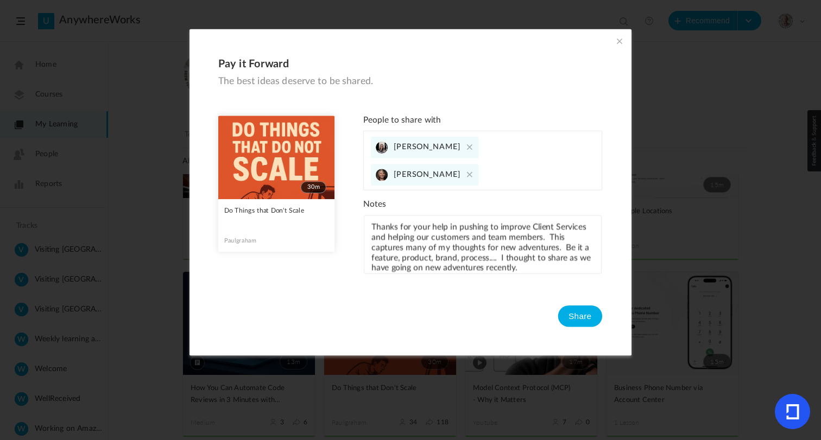
scroll to position [7, 0]
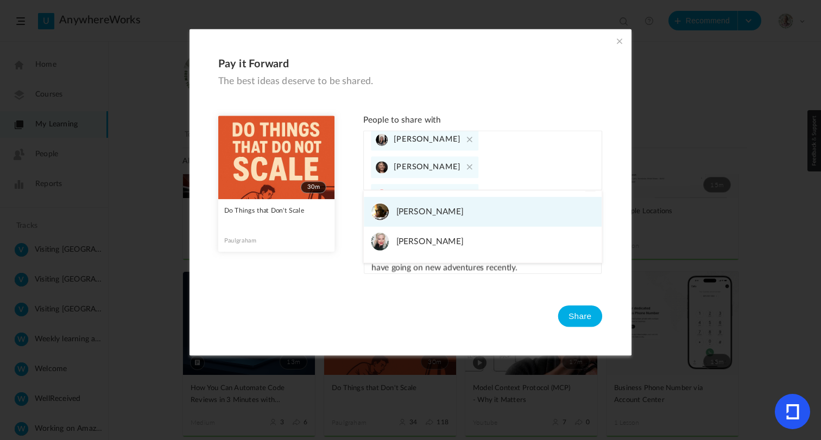
type input "Alliso"
click at [427, 237] on span "[PERSON_NAME]" at bounding box center [429, 242] width 67 height 18
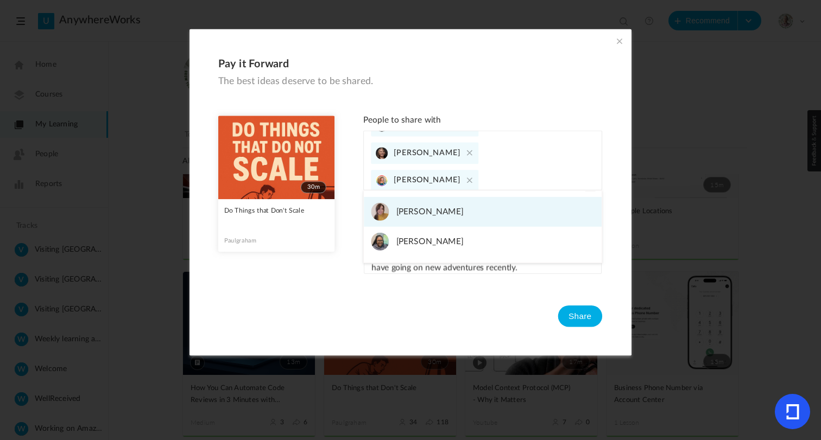
type input "veronic"
click at [412, 205] on span "[PERSON_NAME]" at bounding box center [429, 212] width 67 height 18
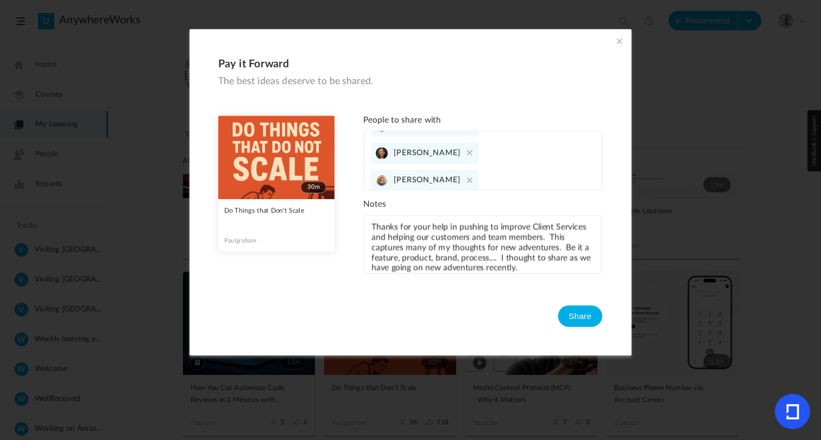
scroll to position [31, 0]
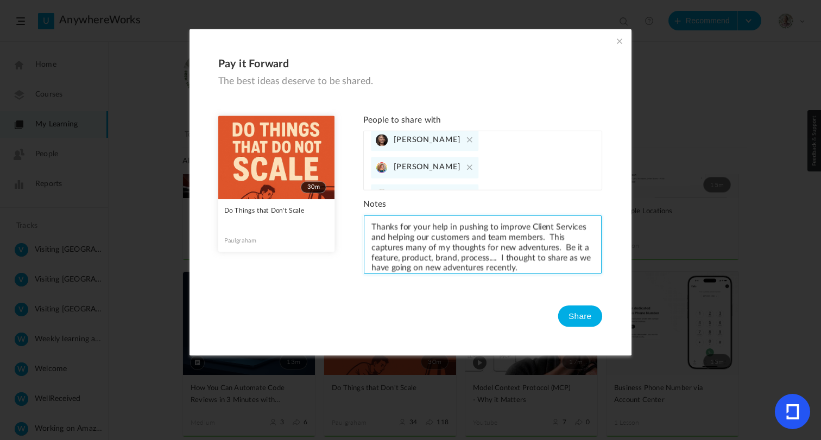
click at [470, 257] on textarea "Thanks for your help in pushing to improve Client Services and helping our cust…" at bounding box center [483, 244] width 238 height 59
click at [545, 238] on textarea "Thanks for your help in pushing to improve Client Services and helping our cust…" at bounding box center [483, 244] width 238 height 59
click at [567, 242] on textarea "Thanks for your help in pushing to improve Client Services and helping our cust…" at bounding box center [483, 244] width 238 height 59
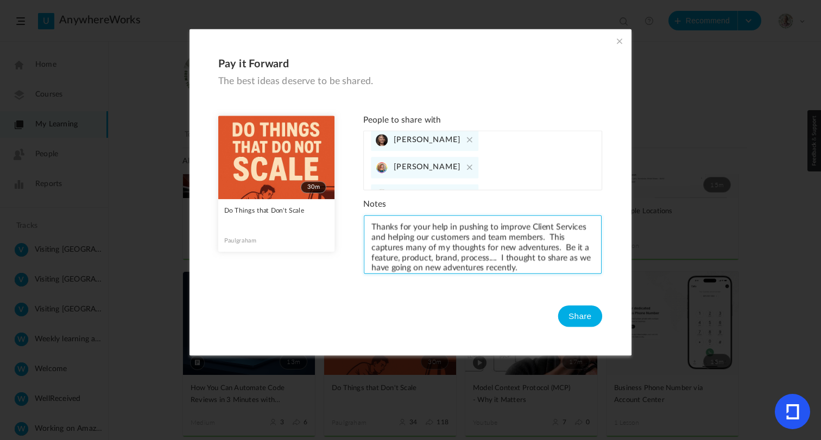
drag, startPoint x: 495, startPoint y: 259, endPoint x: 530, endPoint y: 265, distance: 35.8
click at [530, 265] on textarea "Thanks for your help in pushing to improve Client Services and helping our cust…" at bounding box center [483, 244] width 238 height 59
click at [544, 240] on textarea "Thanks for your help in pushing to improve Client Services and helping our cust…" at bounding box center [483, 244] width 238 height 59
paste textarea "I thought to share as we have going on new adventures recently."
click at [389, 260] on textarea "Thanks for your help in pushing to improve Client Services and helping our cust…" at bounding box center [483, 244] width 238 height 59
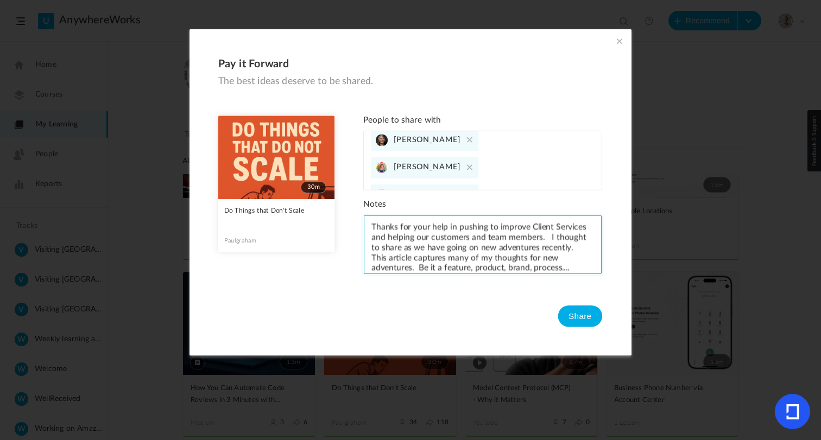
click at [415, 248] on textarea "Thanks for your help in pushing to improve Client Services and helping our cust…" at bounding box center [483, 244] width 238 height 59
click at [499, 249] on textarea "Thanks for your help in pushing to improve Client Services and helping our cust…" at bounding box center [483, 244] width 238 height 59
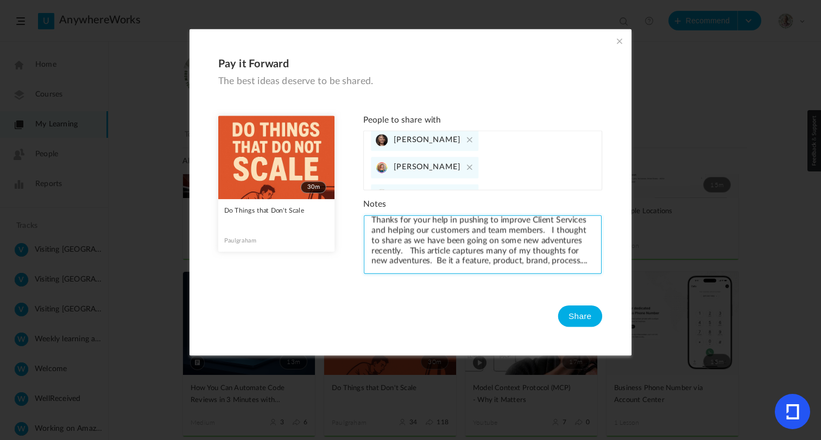
type textarea "Thanks for your help in pushing to improve Client Services and helping our cust…"
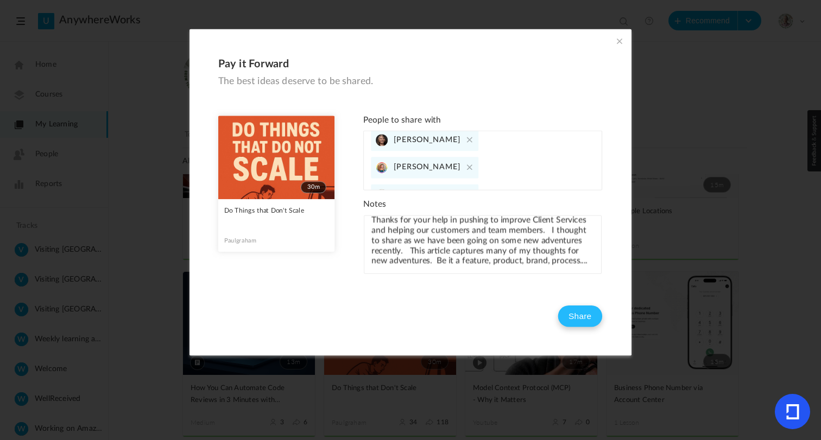
click at [576, 316] on button "Share" at bounding box center [579, 317] width 45 height 22
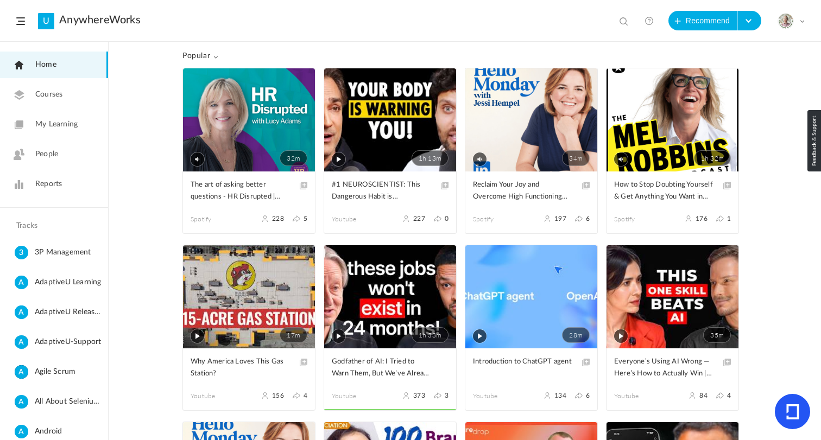
click at [62, 117] on link "My Learning" at bounding box center [54, 124] width 108 height 27
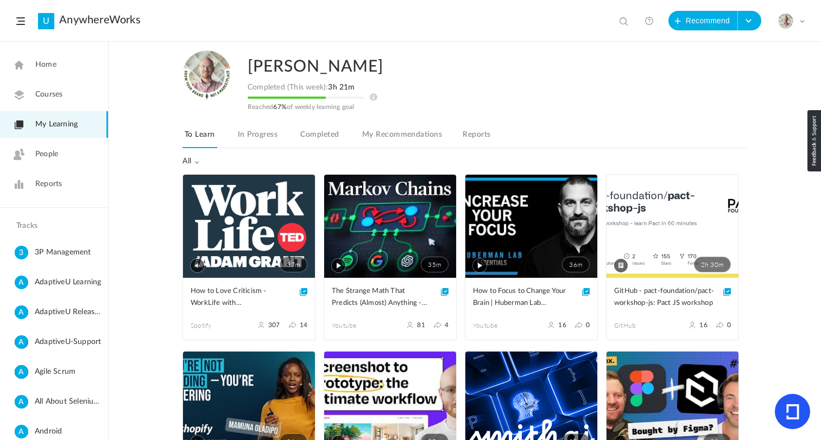
click at [309, 137] on link "Completed" at bounding box center [319, 138] width 43 height 21
